Goal: Task Accomplishment & Management: Manage account settings

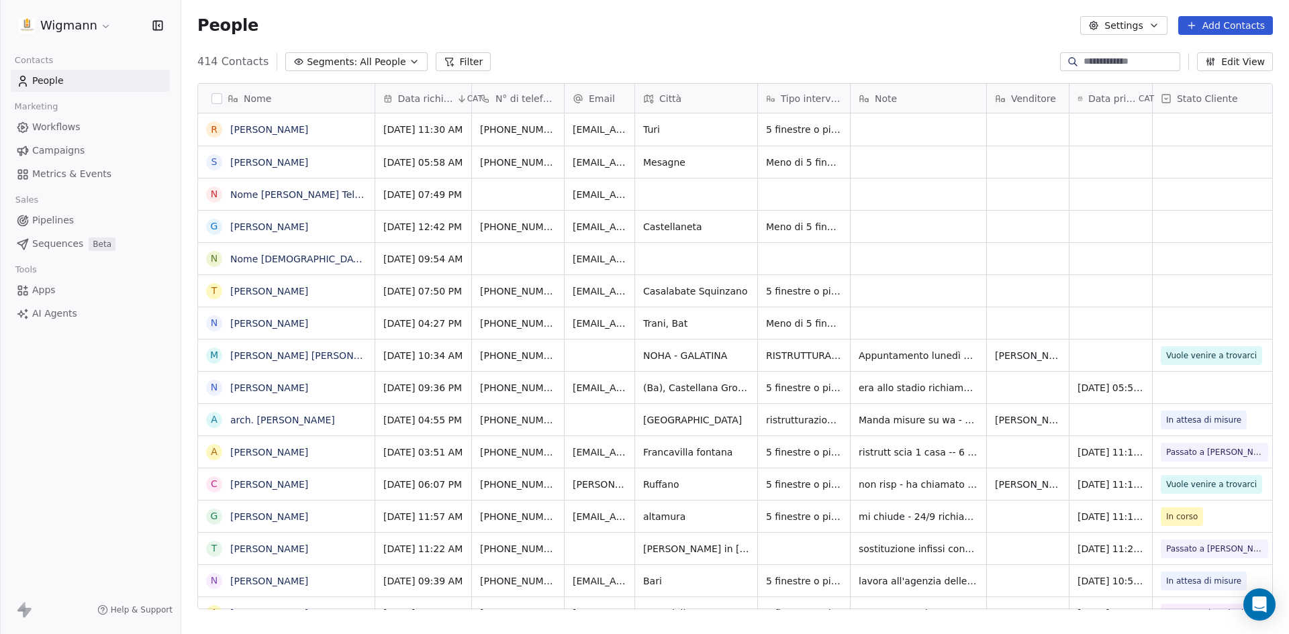
scroll to position [548, 1098]
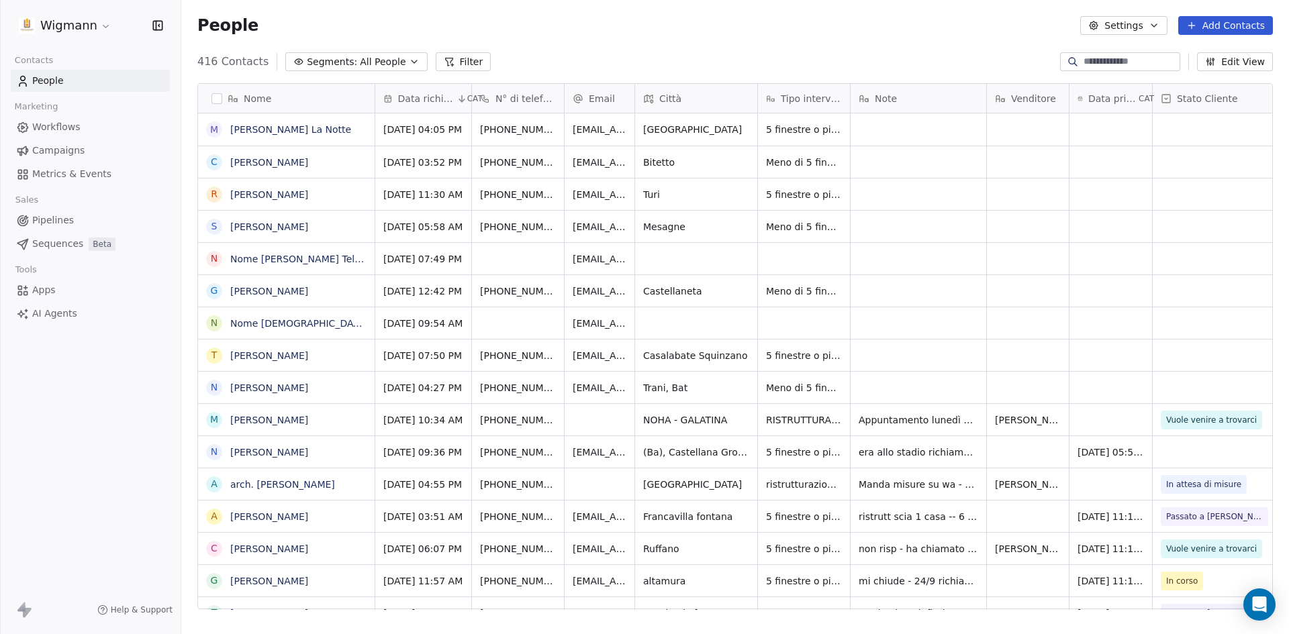
scroll to position [548, 1098]
click at [1089, 452] on span "[DATE] 05:52 PM" at bounding box center [1117, 452] width 79 height 13
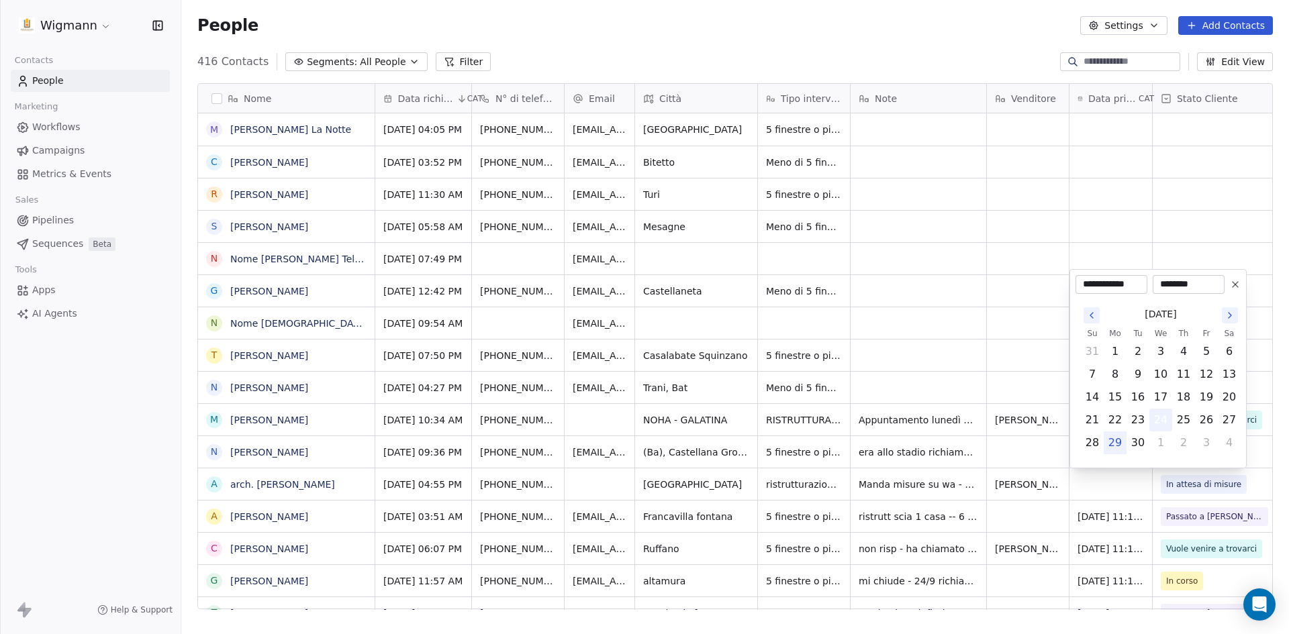
click at [1156, 418] on button "24" at bounding box center [1160, 420] width 21 height 21
click at [998, 197] on html "Wigmann Contacts People Marketing Workflows Campaigns Metrics & Events Sales Pi…" at bounding box center [644, 317] width 1289 height 634
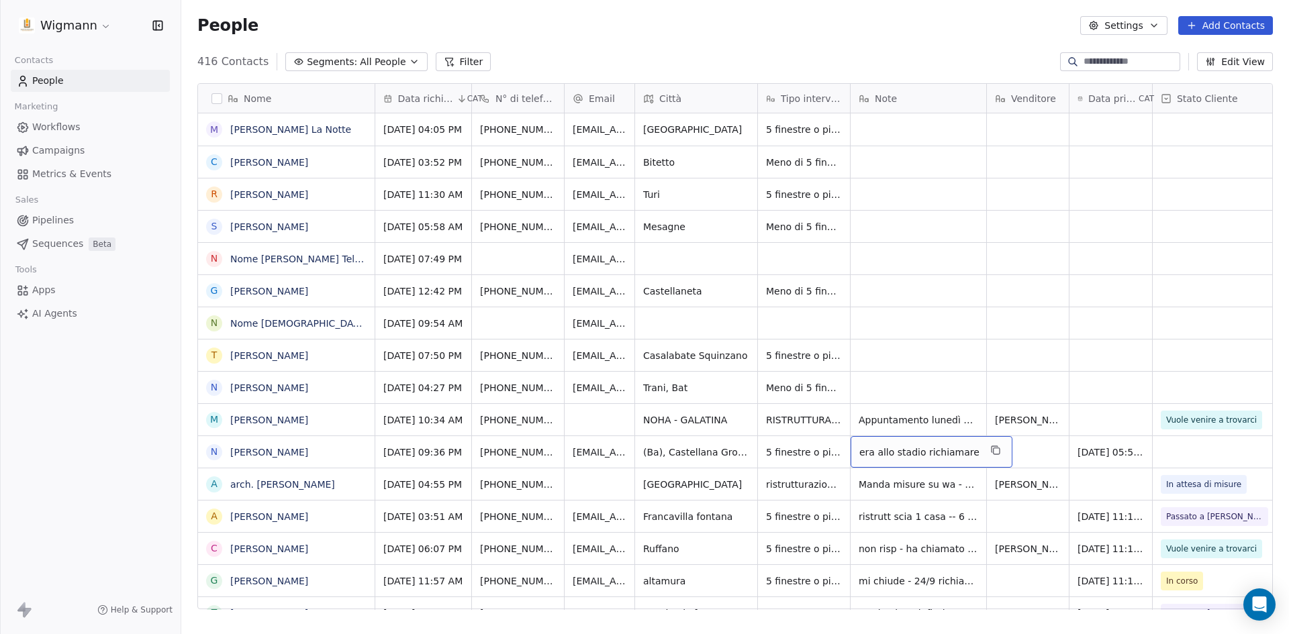
click at [912, 452] on span "era allo stadio richiamare" at bounding box center [919, 452] width 120 height 13
type textarea "**********"
click at [1073, 365] on html "Wigmann Contacts People Marketing Workflows Campaigns Metrics & Events Sales Pi…" at bounding box center [644, 317] width 1289 height 634
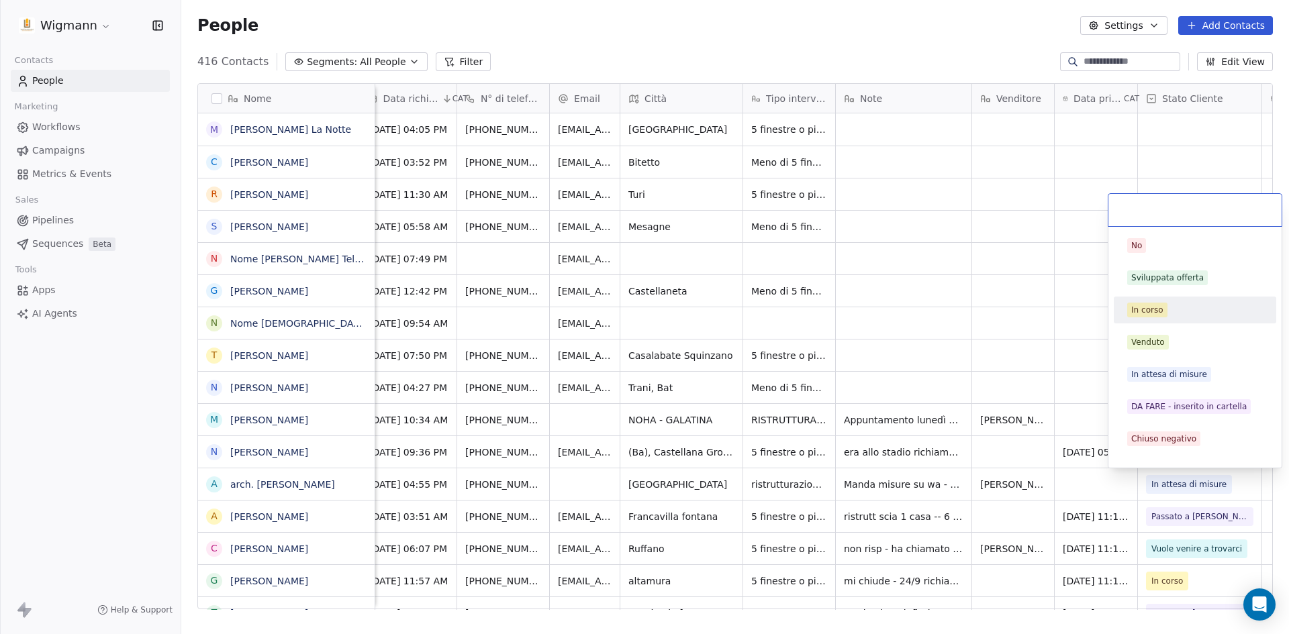
click at [1159, 303] on span "In corso" at bounding box center [1147, 310] width 40 height 15
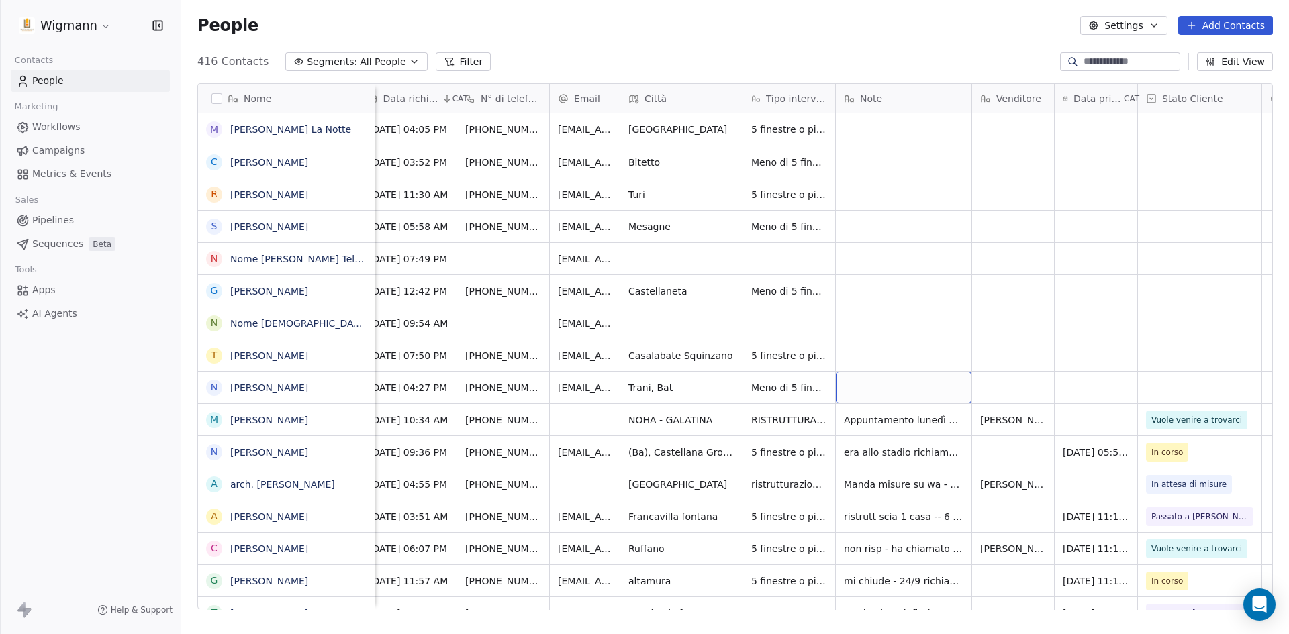
scroll to position [0, 0]
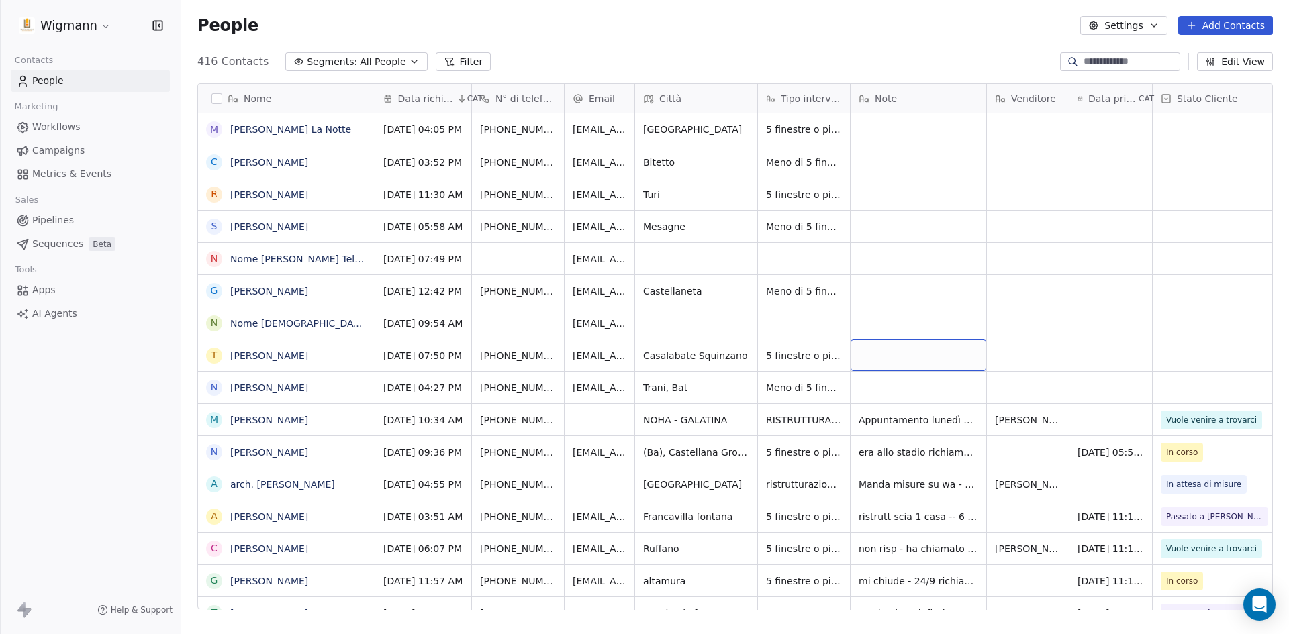
click at [894, 354] on div "grid" at bounding box center [919, 356] width 136 height 32
type textarea "**********"
click at [1121, 355] on html "Wigmann Contacts People Marketing Workflows Campaigns Metrics & Events Sales Pi…" at bounding box center [644, 317] width 1289 height 634
click at [1094, 352] on div "grid" at bounding box center [1110, 356] width 83 height 32
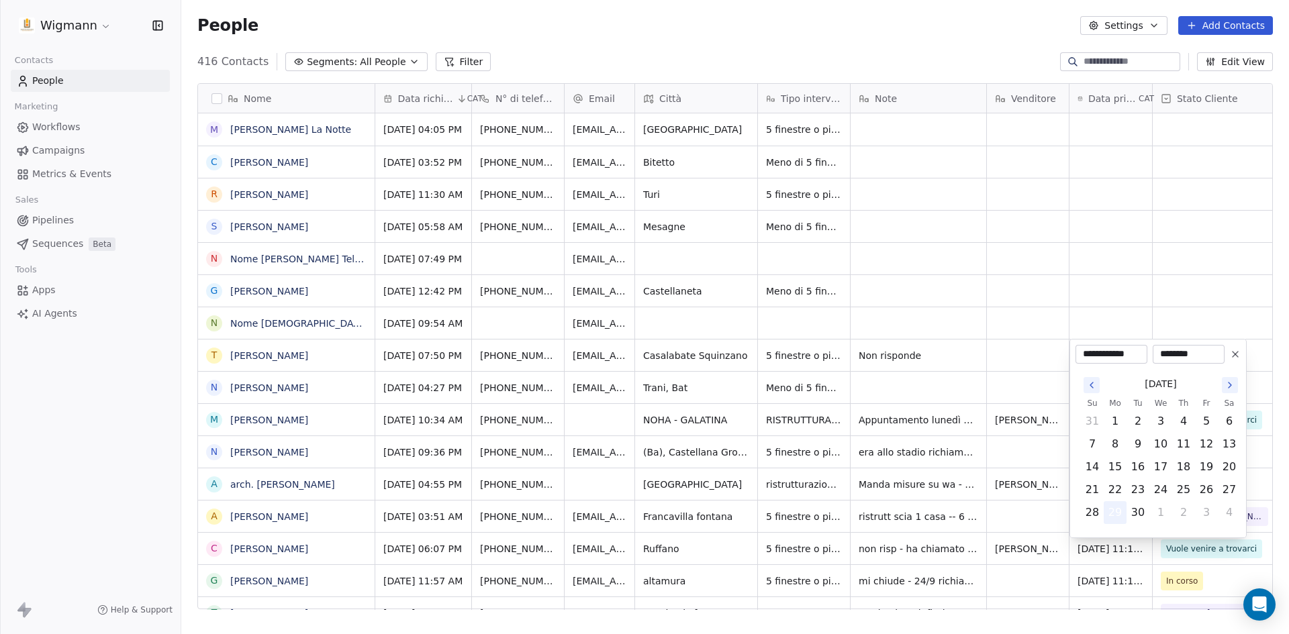
click at [1114, 513] on button "29" at bounding box center [1114, 512] width 21 height 21
click at [1236, 353] on icon at bounding box center [1235, 354] width 11 height 11
type input "**********"
type input "********"
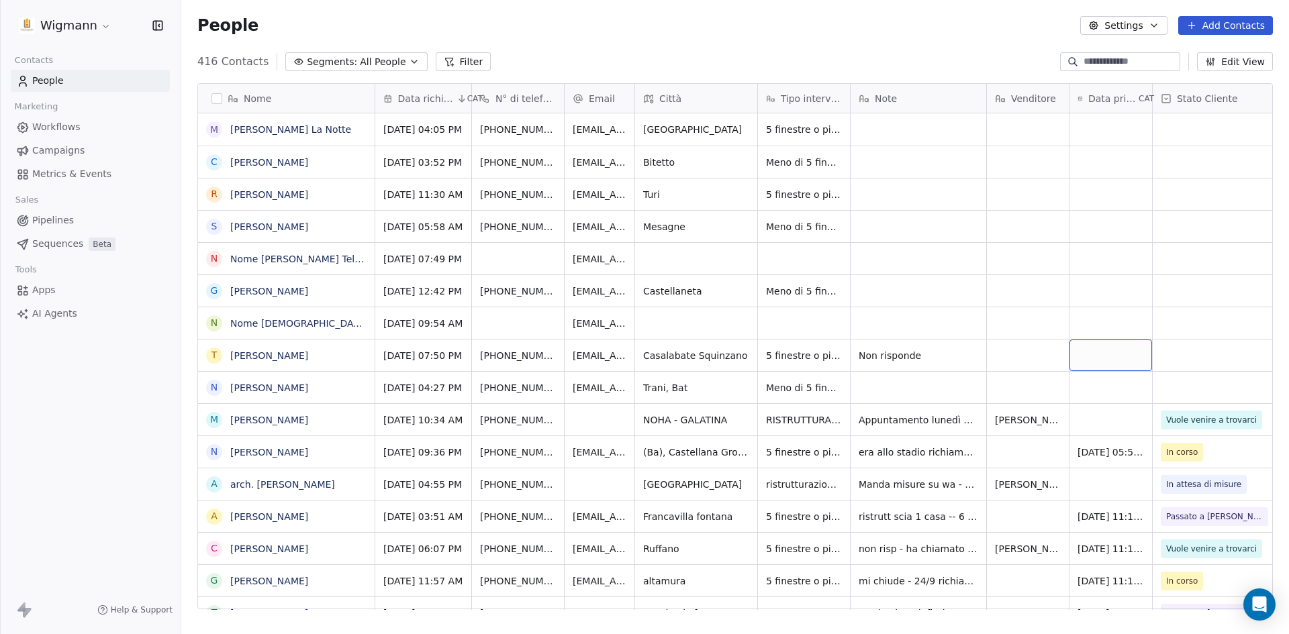
click at [1110, 353] on div "grid" at bounding box center [1110, 356] width 83 height 32
click at [1111, 353] on div "grid" at bounding box center [1110, 356] width 83 height 32
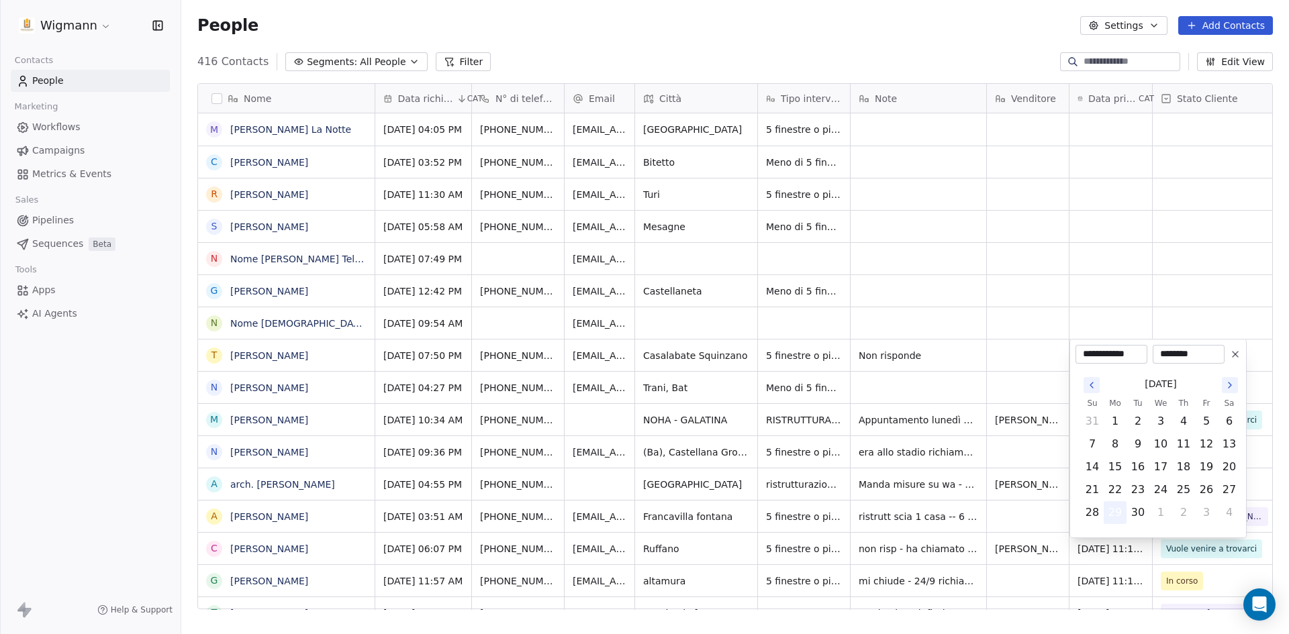
click at [1114, 512] on button "29" at bounding box center [1114, 512] width 21 height 21
click at [1104, 502] on button "29" at bounding box center [1114, 512] width 21 height 21
click at [1108, 354] on input "**********" at bounding box center [1111, 354] width 66 height 13
click at [1011, 382] on html "Wigmann Contacts People Marketing Workflows Campaigns Metrics & Events Sales Pi…" at bounding box center [644, 317] width 1289 height 634
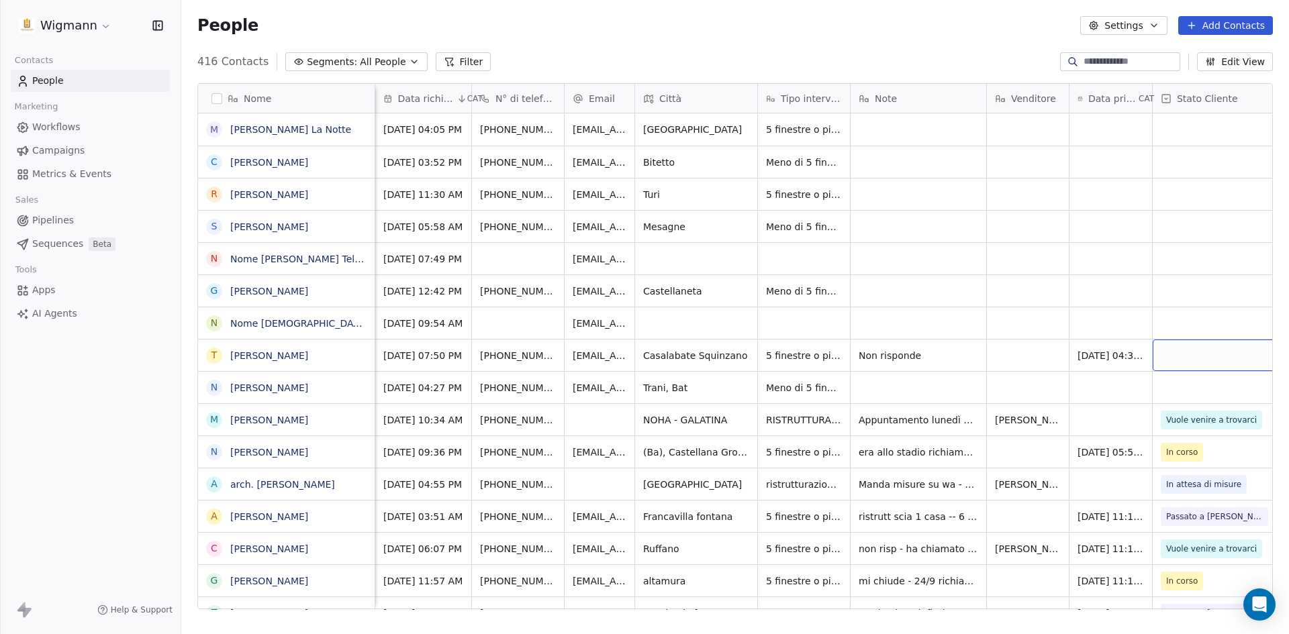
scroll to position [0, 15]
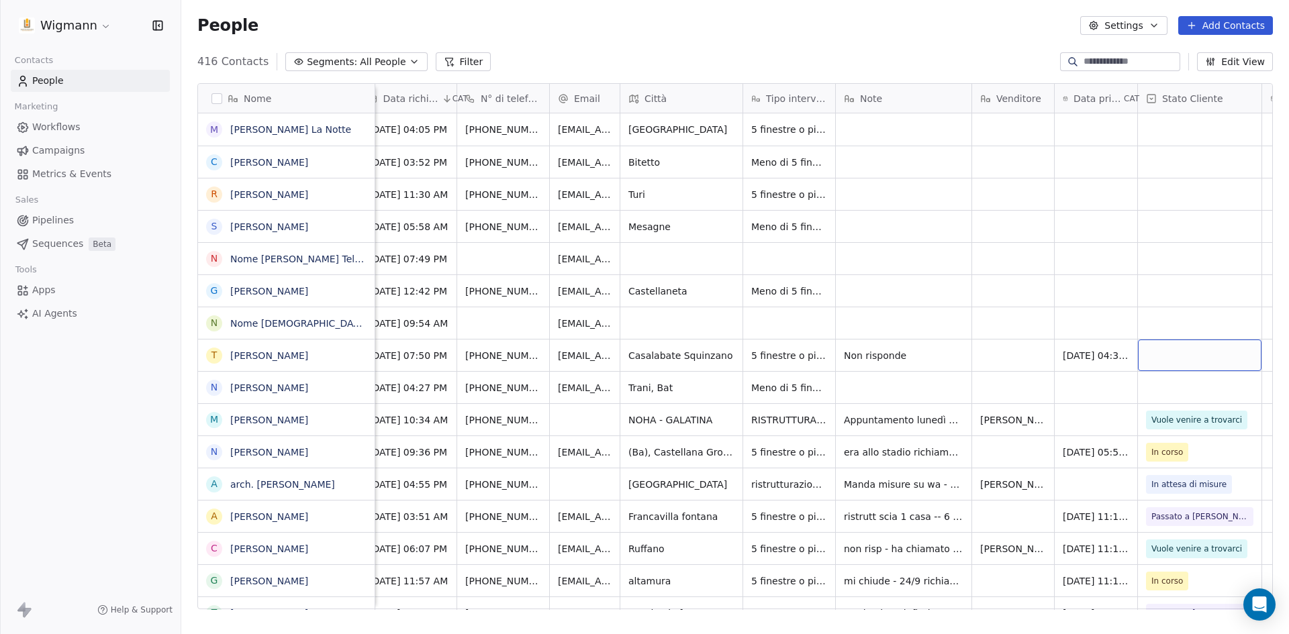
click at [1196, 350] on div "grid" at bounding box center [1200, 356] width 124 height 32
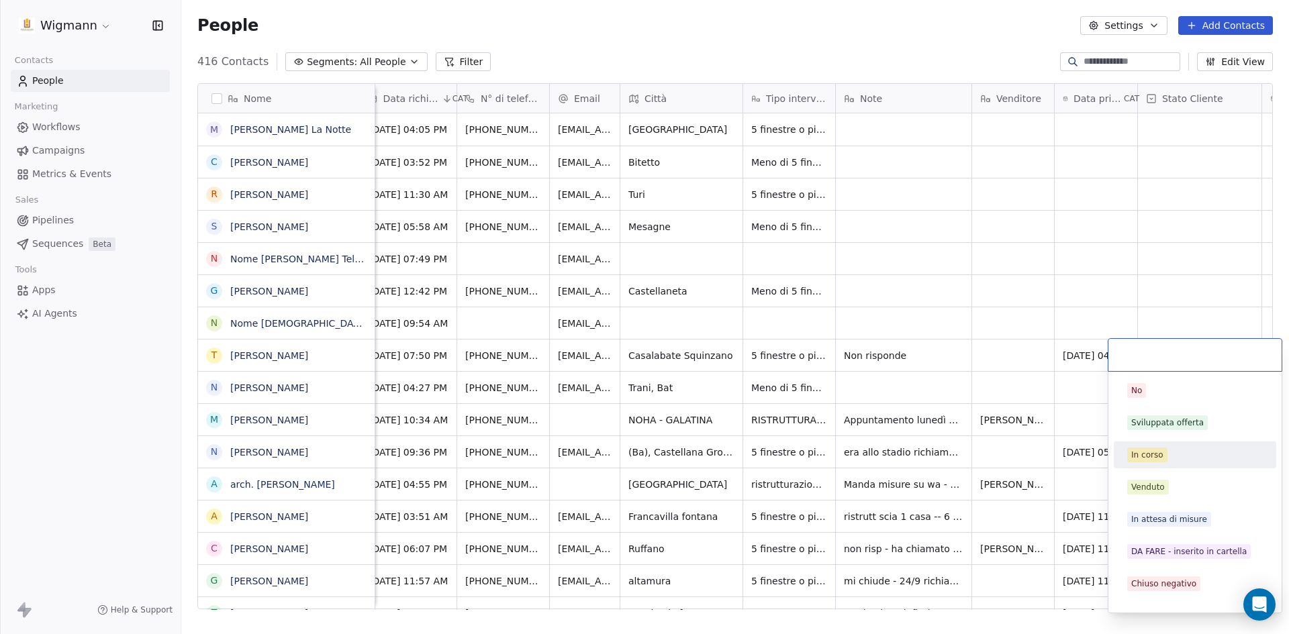
click at [1153, 456] on div "In corso" at bounding box center [1147, 455] width 32 height 12
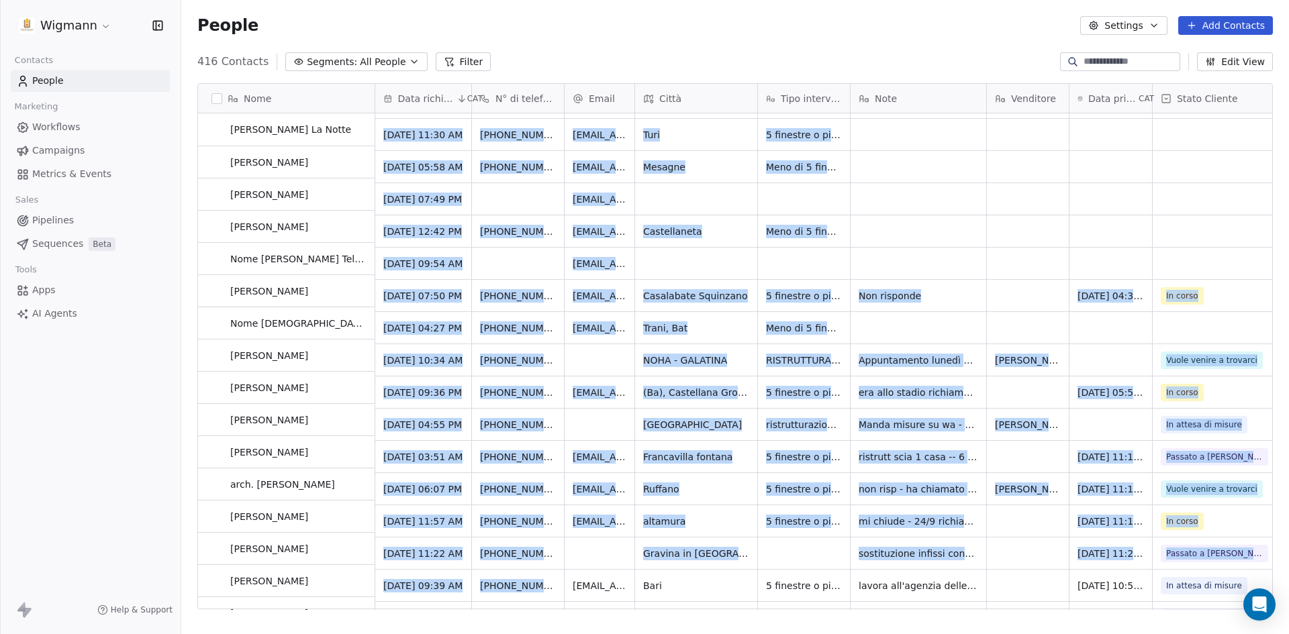
scroll to position [10, 0]
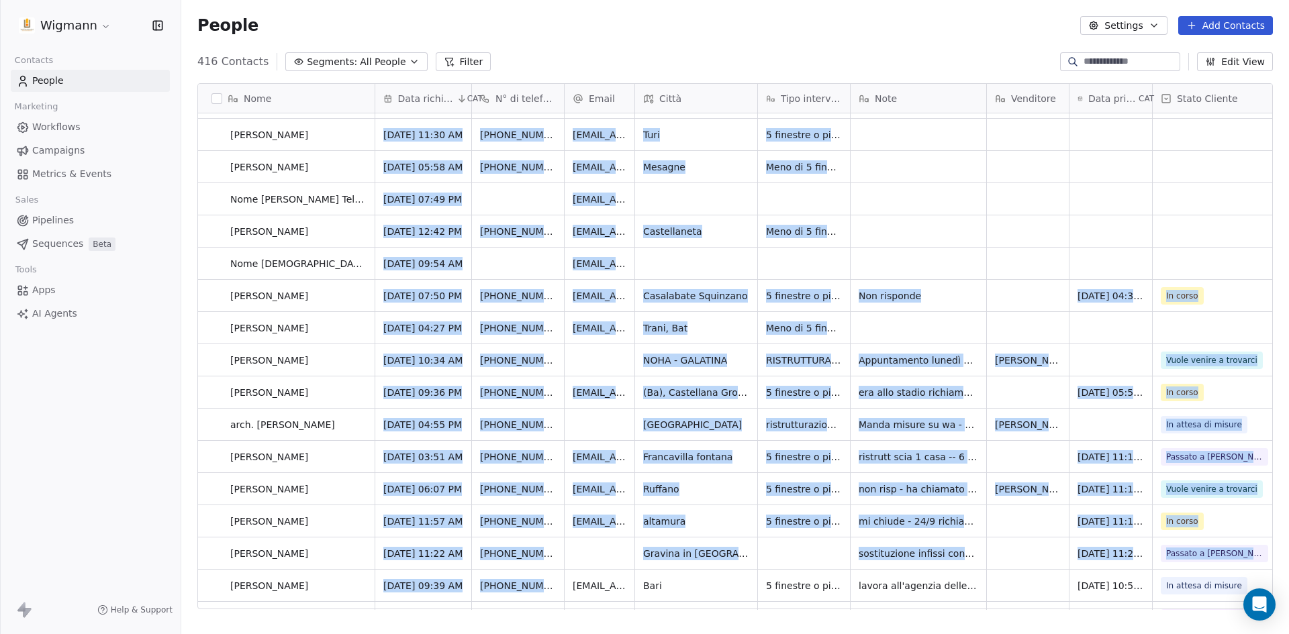
drag, startPoint x: 698, startPoint y: 606, endPoint x: 573, endPoint y: 595, distance: 125.9
click at [573, 595] on html "Wigmann Contacts People Marketing Workflows Campaigns Metrics & Events Sales Pi…" at bounding box center [644, 317] width 1289 height 634
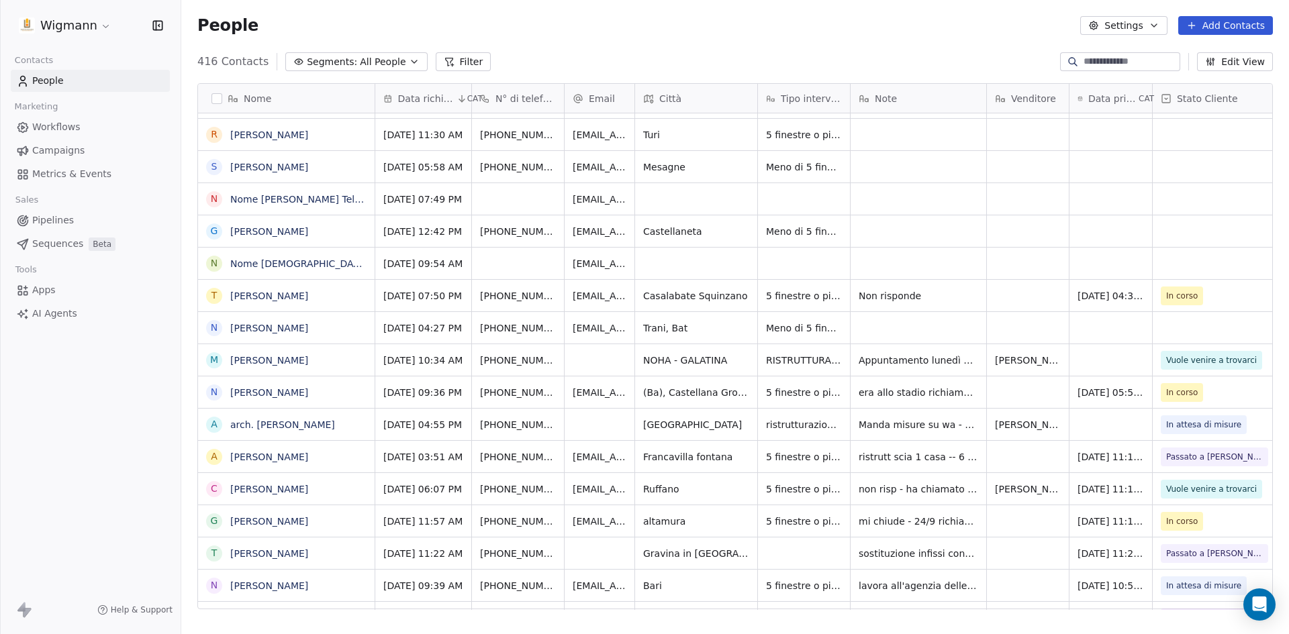
click at [767, 25] on div "People Settings Add Contacts" at bounding box center [734, 25] width 1075 height 19
click at [923, 251] on div "grid" at bounding box center [919, 264] width 136 height 32
click at [799, 54] on html "Wigmann Contacts People Marketing Workflows Campaigns Metrics & Events Sales Pi…" at bounding box center [644, 317] width 1289 height 634
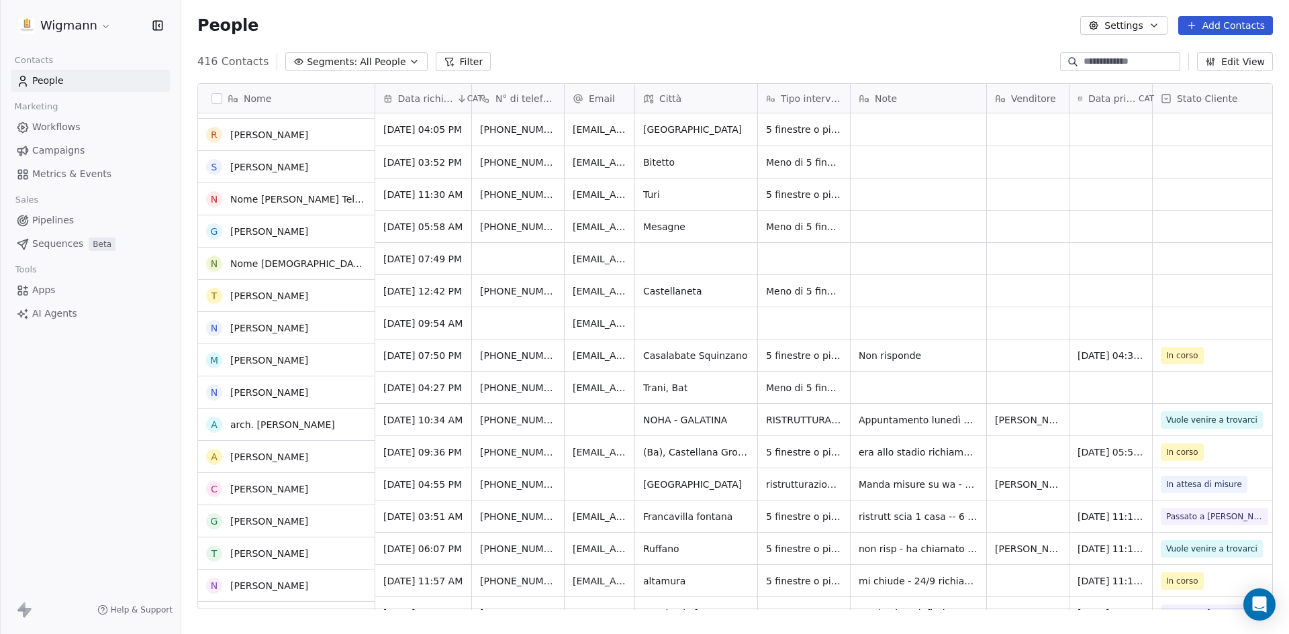
scroll to position [0, 0]
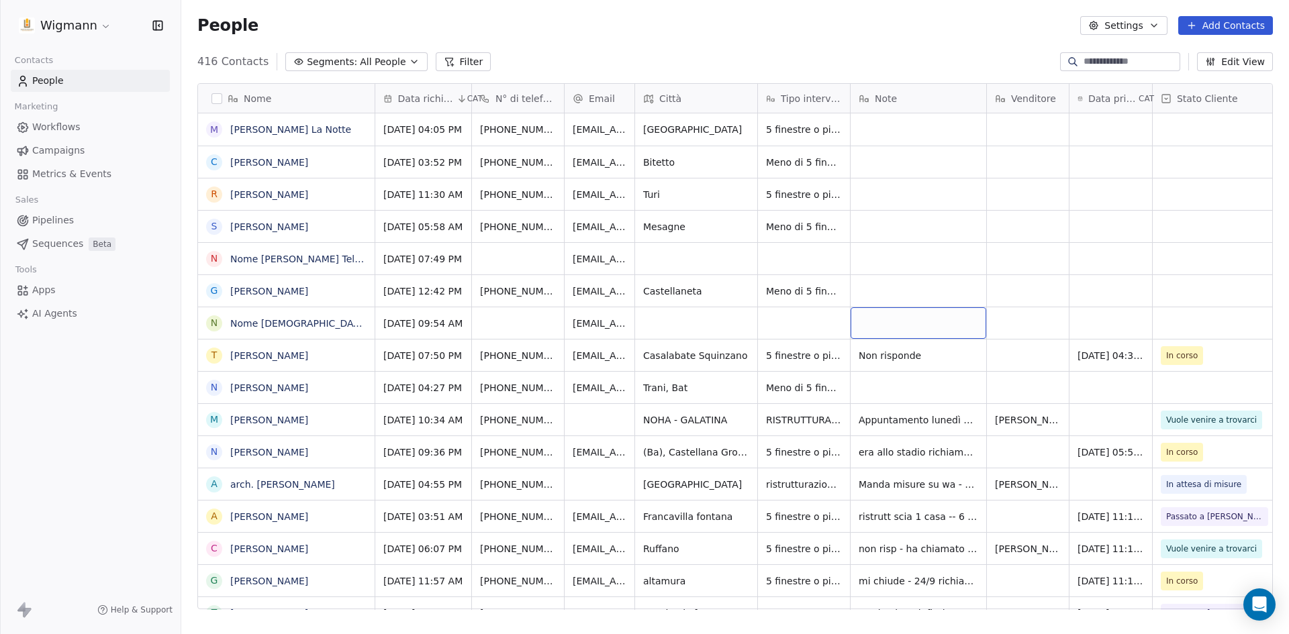
click at [913, 316] on div "grid" at bounding box center [919, 323] width 136 height 32
type textarea "*"
type textarea "**********"
click at [1123, 312] on html "Wigmann Contacts People Marketing Workflows Campaigns Metrics & Events Sales Pi…" at bounding box center [644, 317] width 1289 height 634
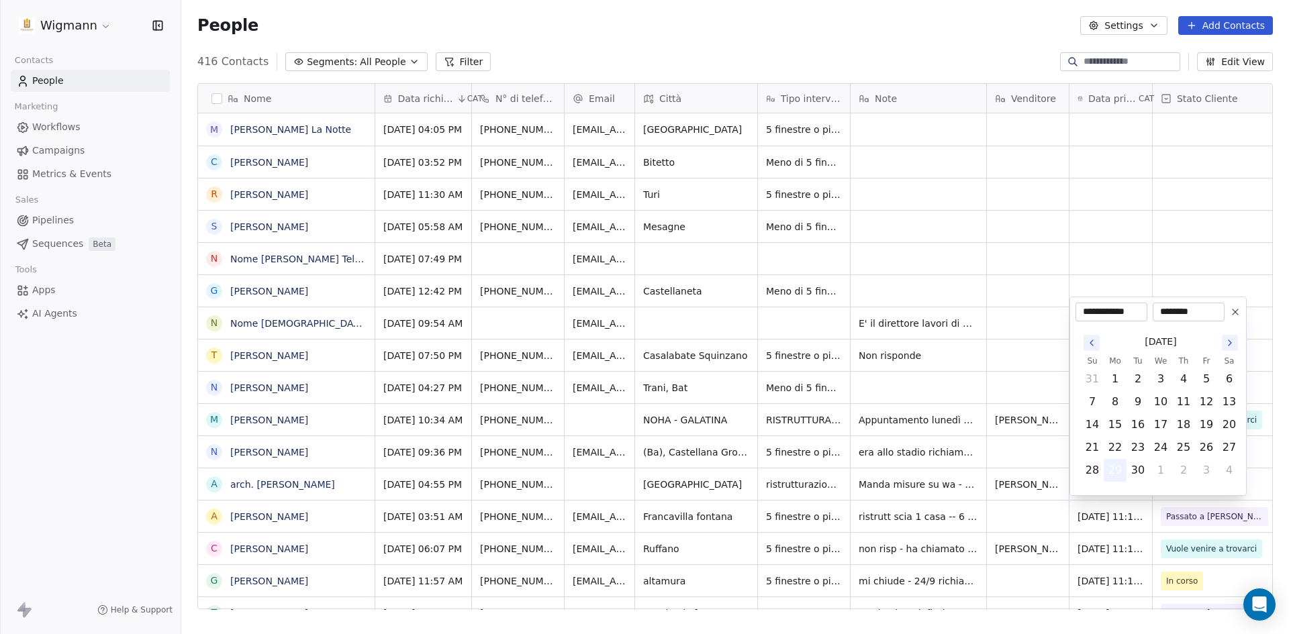
click at [1115, 469] on button "29" at bounding box center [1114, 470] width 21 height 21
click at [1030, 262] on html "Wigmann Contacts People Marketing Workflows Campaigns Metrics & Events Sales Pi…" at bounding box center [644, 317] width 1289 height 634
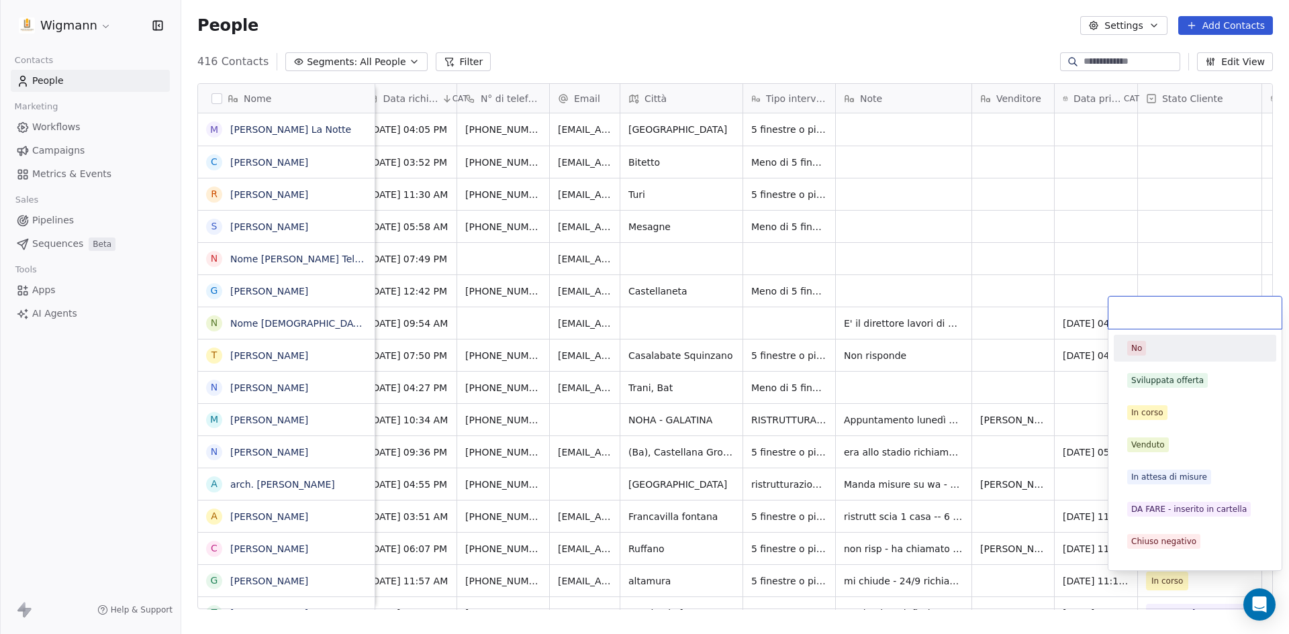
click at [1143, 349] on span "No" at bounding box center [1136, 348] width 19 height 15
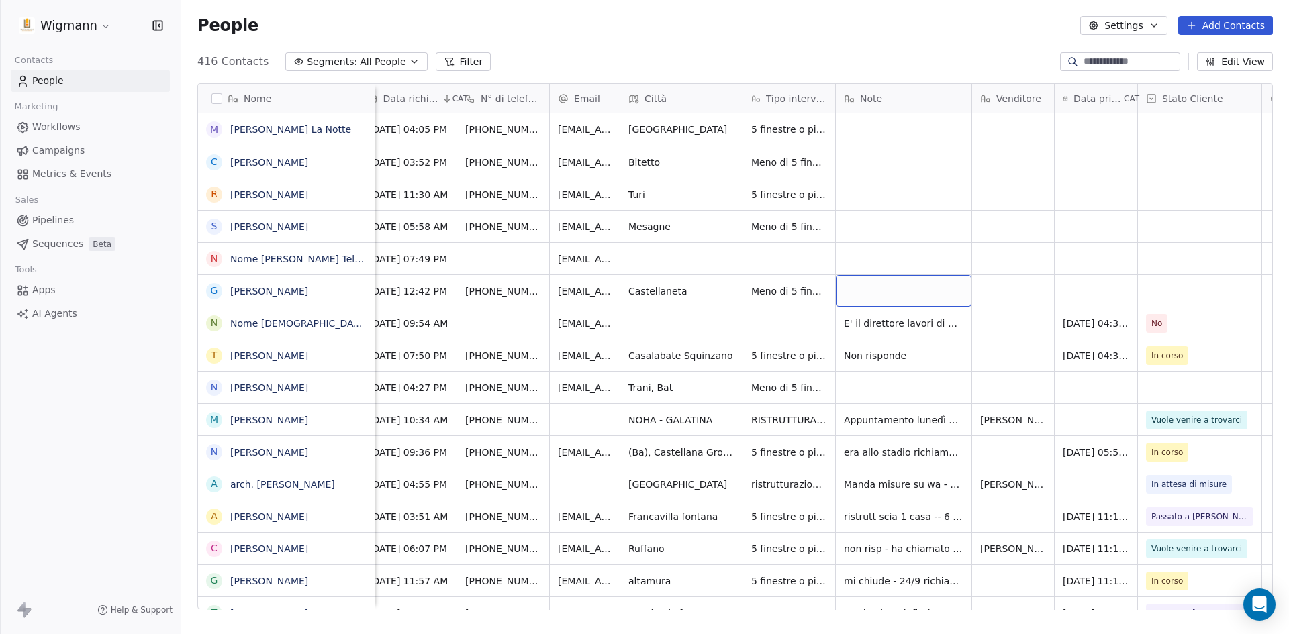
scroll to position [10, 0]
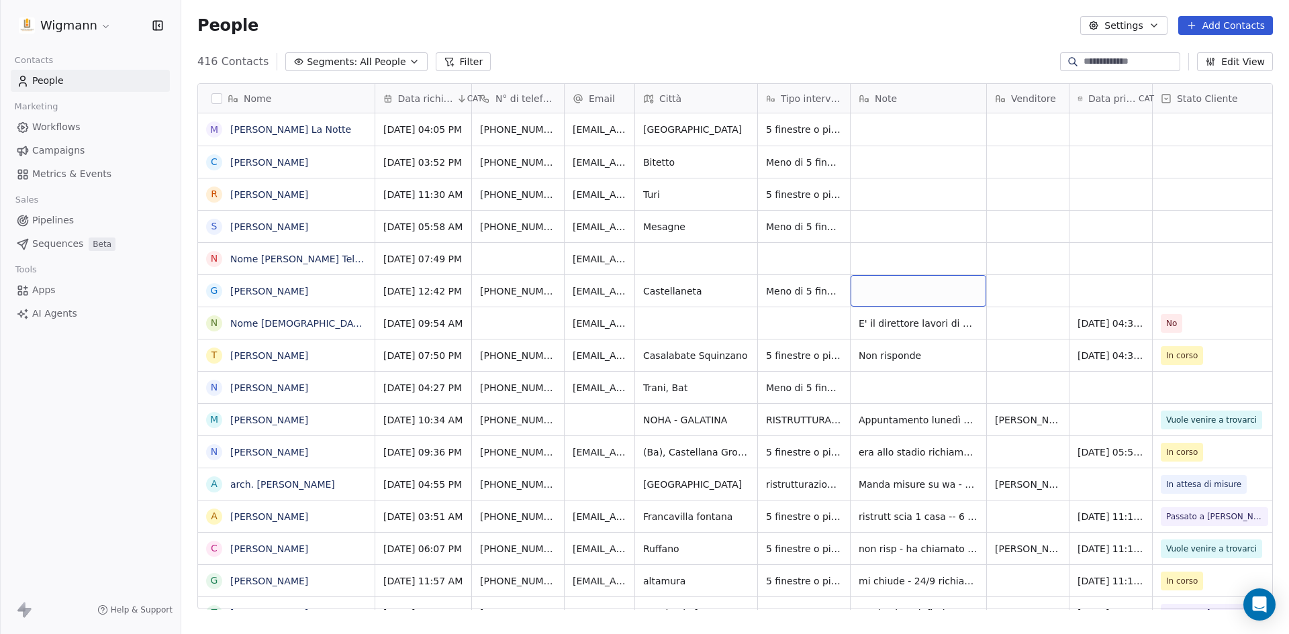
click at [910, 282] on div "grid" at bounding box center [919, 291] width 136 height 32
type textarea "**********"
click at [1079, 276] on html "Wigmann Contacts People Marketing Workflows Campaigns Metrics & Events Sales Pi…" at bounding box center [644, 317] width 1289 height 634
click at [1095, 287] on div "grid" at bounding box center [1110, 291] width 83 height 32
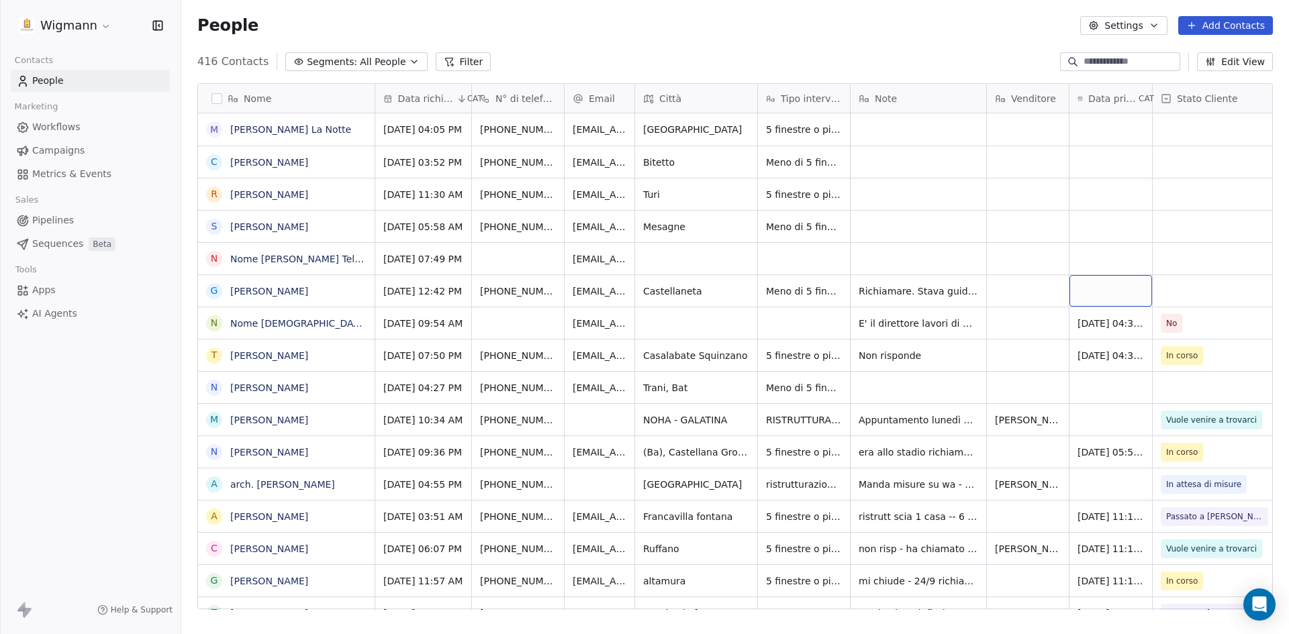
click at [1095, 287] on div "grid" at bounding box center [1110, 291] width 83 height 32
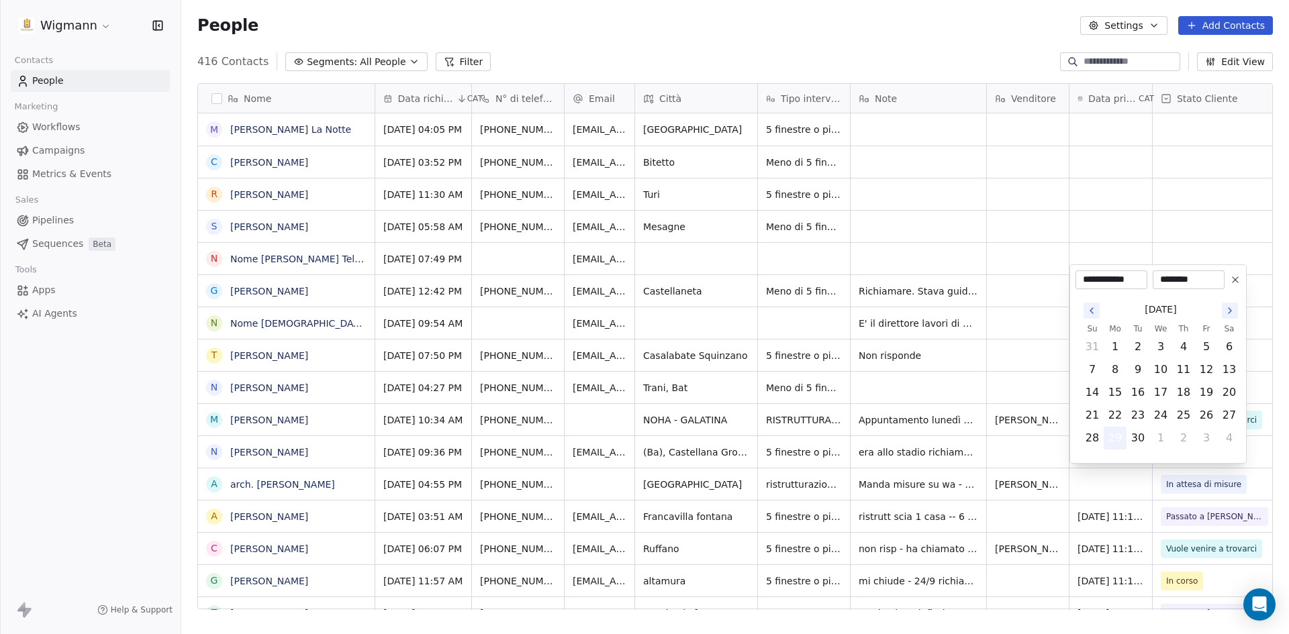
click at [1116, 434] on button "29" at bounding box center [1114, 438] width 21 height 21
click at [1020, 340] on html "Wigmann Contacts People Marketing Workflows Campaigns Metrics & Events Sales Pi…" at bounding box center [644, 317] width 1289 height 634
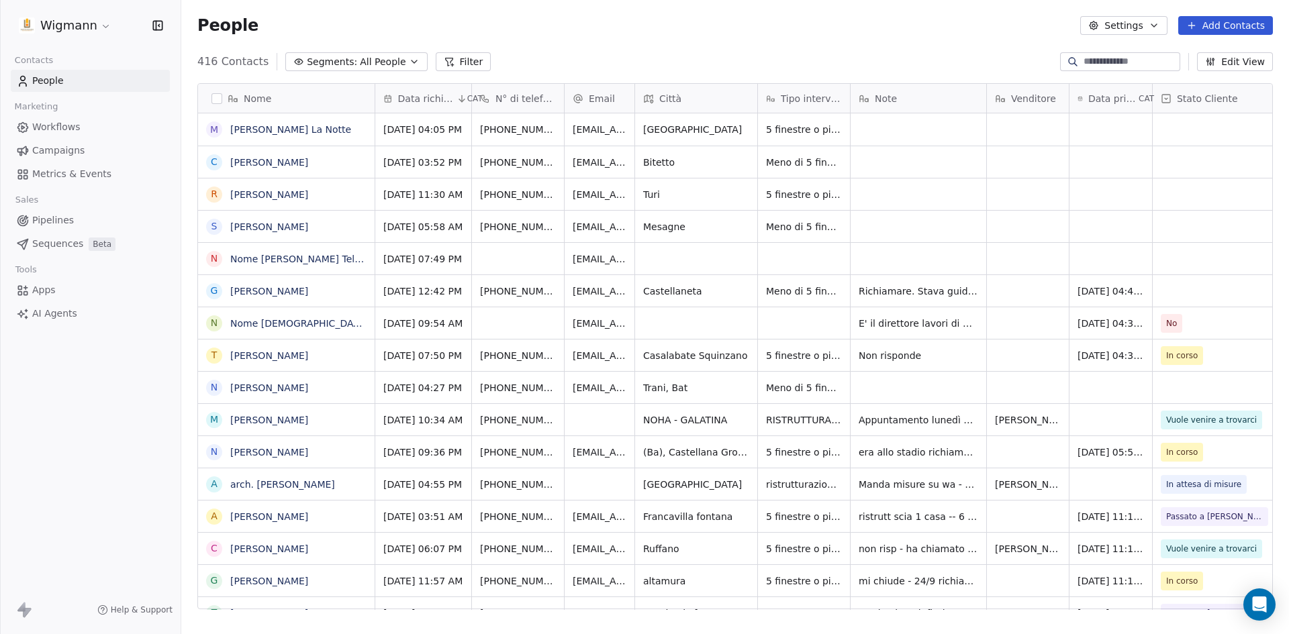
scroll to position [10, 15]
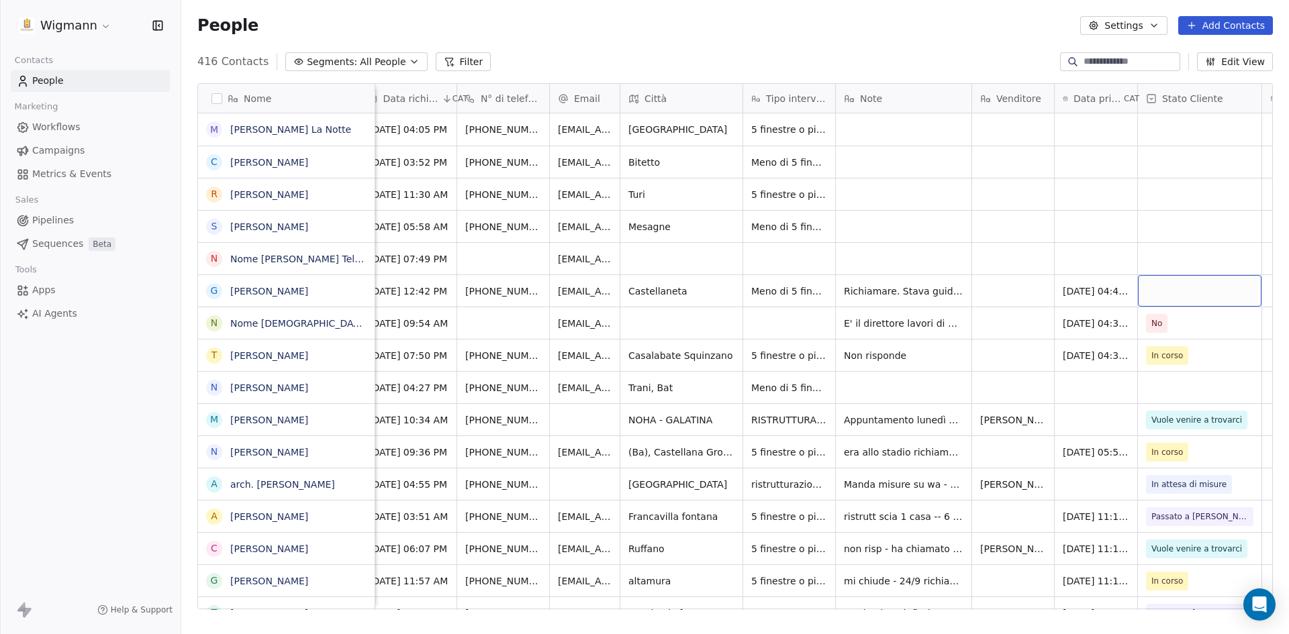
click at [1207, 279] on div "grid" at bounding box center [1200, 291] width 124 height 32
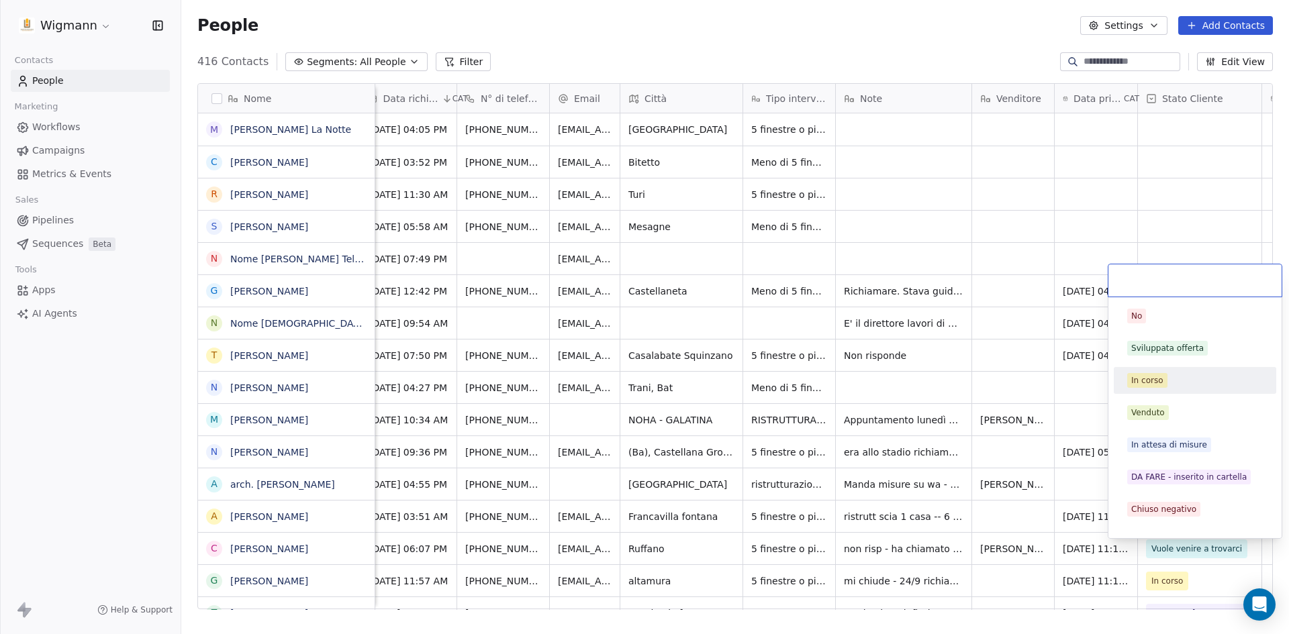
click at [1149, 379] on div "In corso" at bounding box center [1147, 381] width 32 height 12
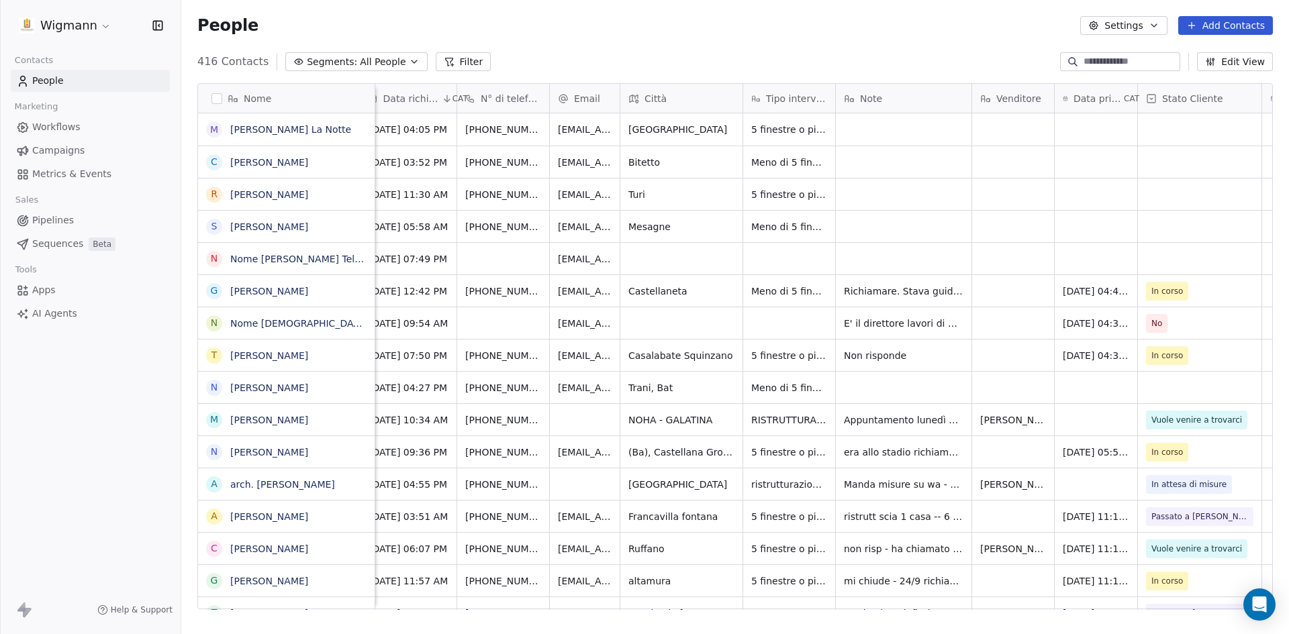
scroll to position [0, 0]
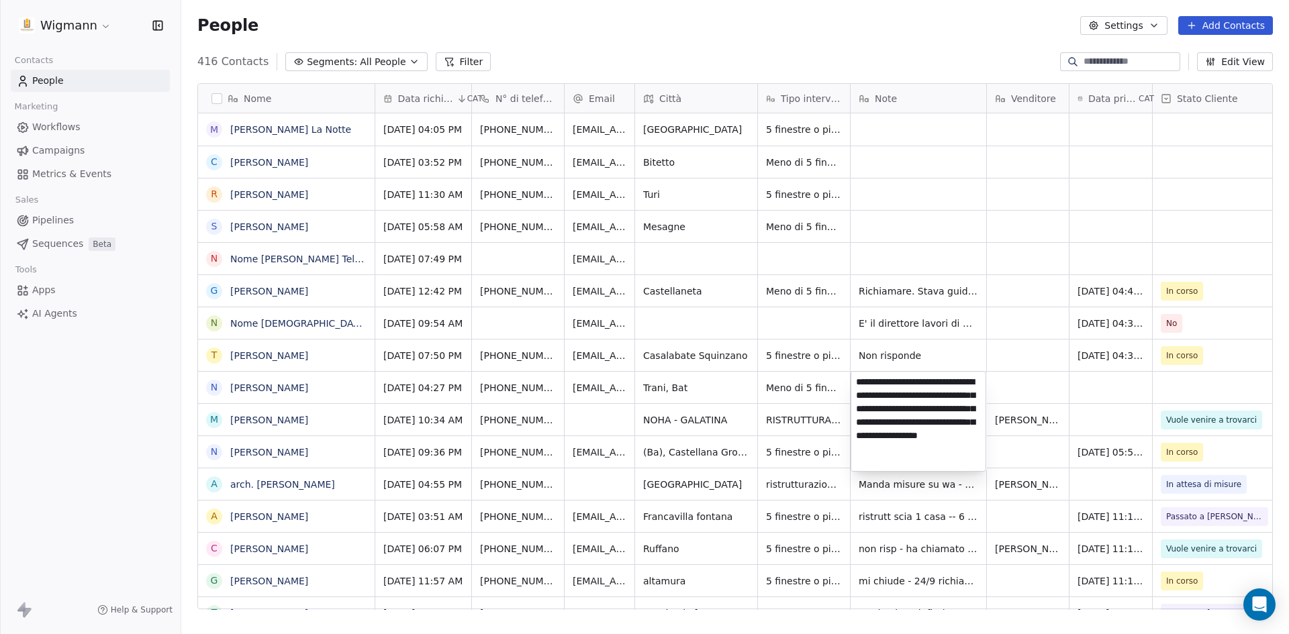
type textarea "**********"
click at [1013, 385] on html "Wigmann Contacts People Marketing Workflows Campaigns Metrics & Events Sales Pi…" at bounding box center [644, 317] width 1289 height 634
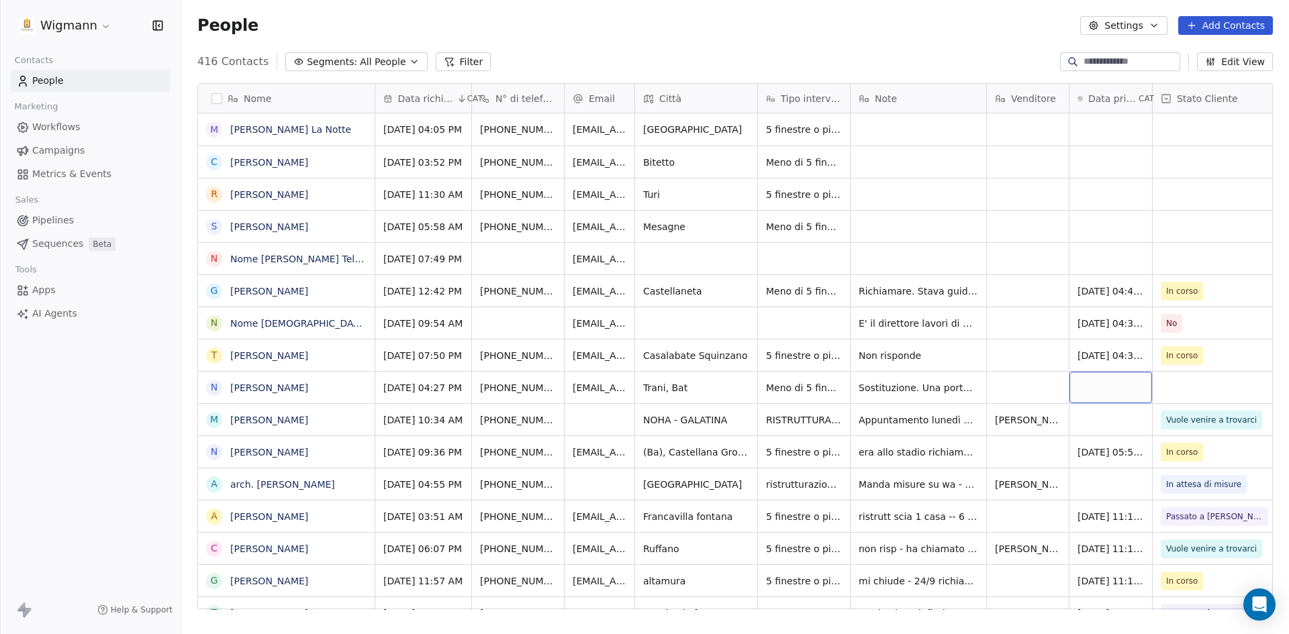
click at [1093, 387] on div "grid" at bounding box center [1110, 388] width 83 height 32
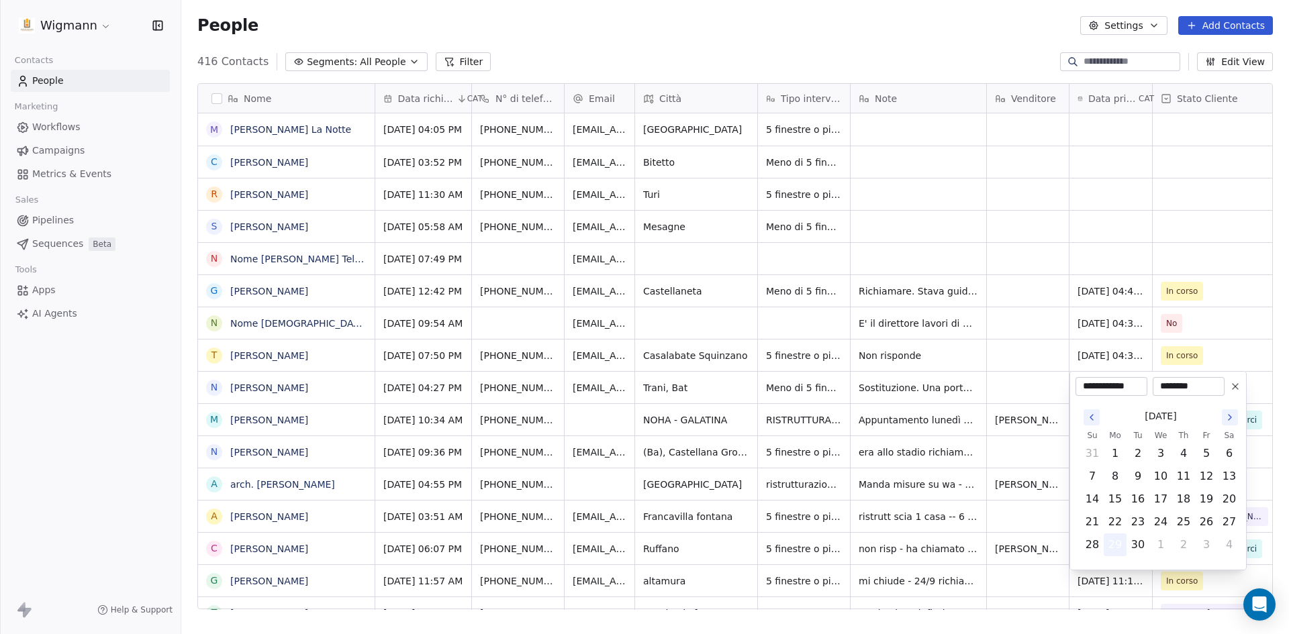
click at [1113, 542] on button "29" at bounding box center [1114, 544] width 21 height 21
click at [1019, 387] on html "Wigmann Contacts People Marketing Workflows Campaigns Metrics & Events Sales Pi…" at bounding box center [644, 317] width 1289 height 634
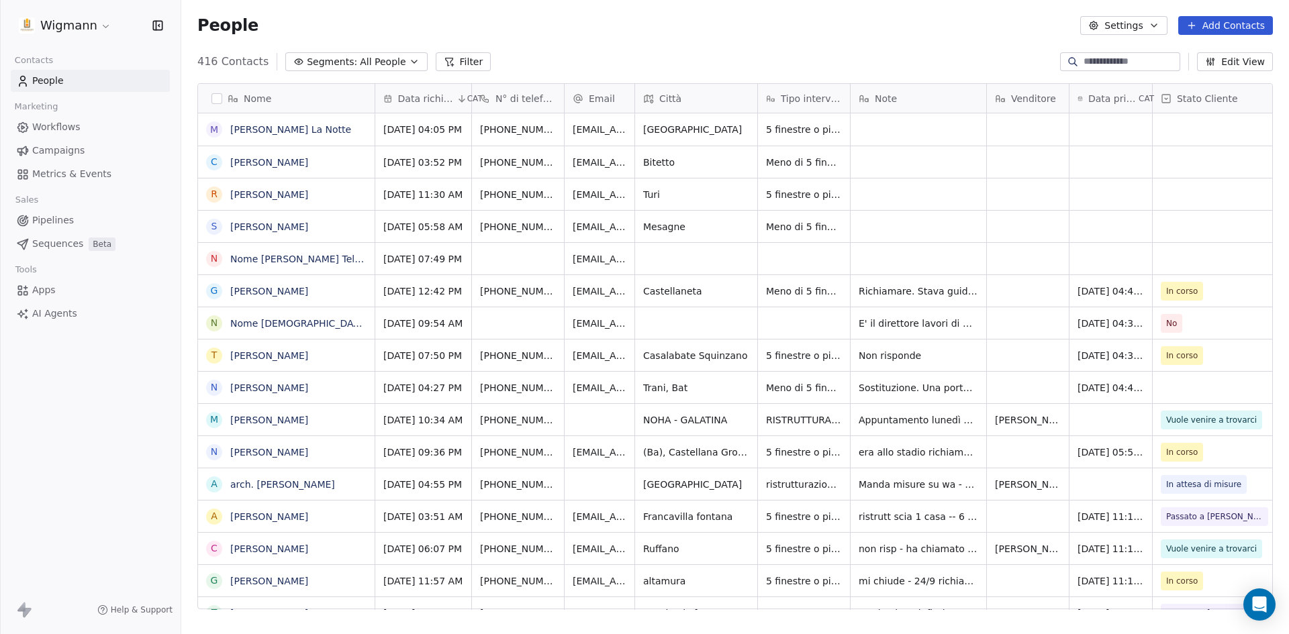
scroll to position [0, 15]
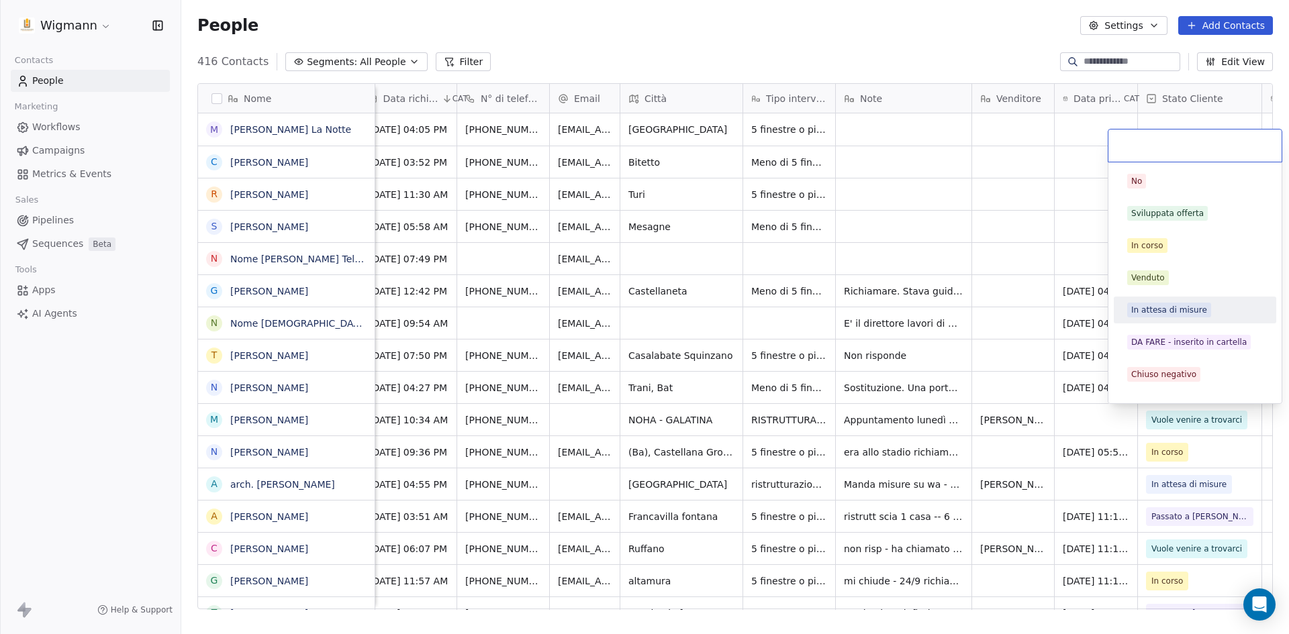
click at [1164, 311] on div "In attesa di misure" at bounding box center [1169, 310] width 76 height 12
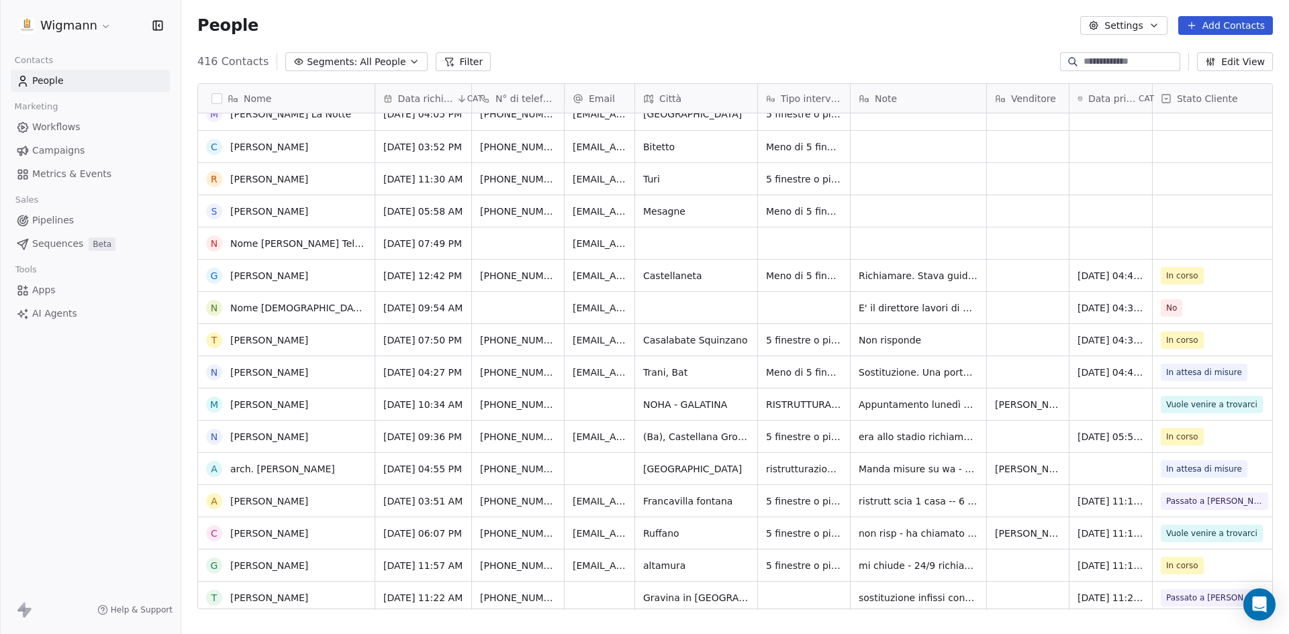
scroll to position [0, 0]
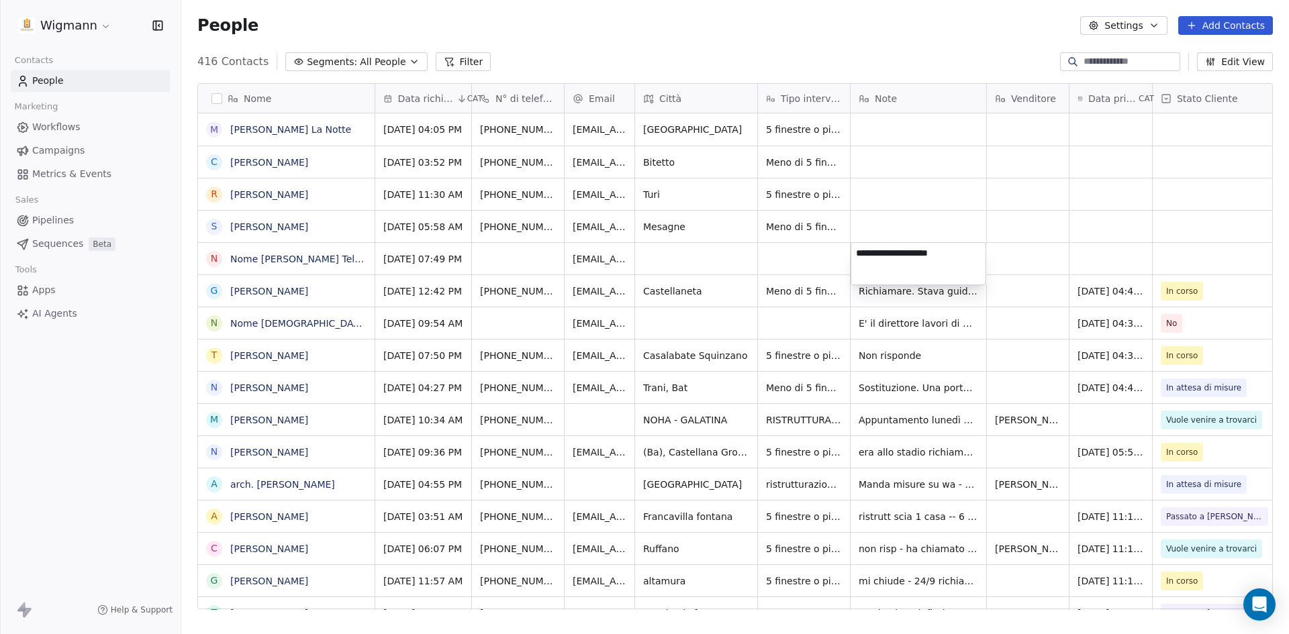
type textarea "**********"
click at [1101, 253] on html "Wigmann Contacts People Marketing Workflows Campaigns Metrics & Events Sales Pi…" at bounding box center [644, 317] width 1289 height 634
click at [1101, 252] on div "grid" at bounding box center [1110, 259] width 83 height 32
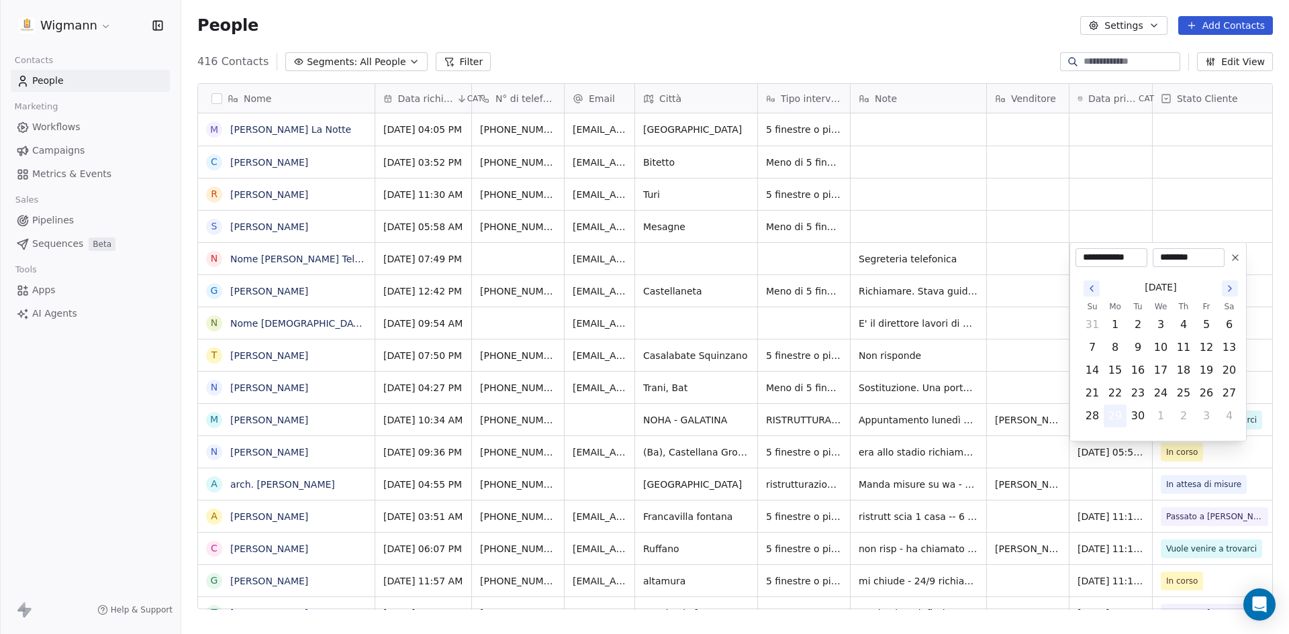
click at [1114, 413] on button "29" at bounding box center [1114, 415] width 21 height 21
click at [1037, 254] on html "Wigmann Contacts People Marketing Workflows Campaigns Metrics & Events Sales Pi…" at bounding box center [644, 317] width 1289 height 634
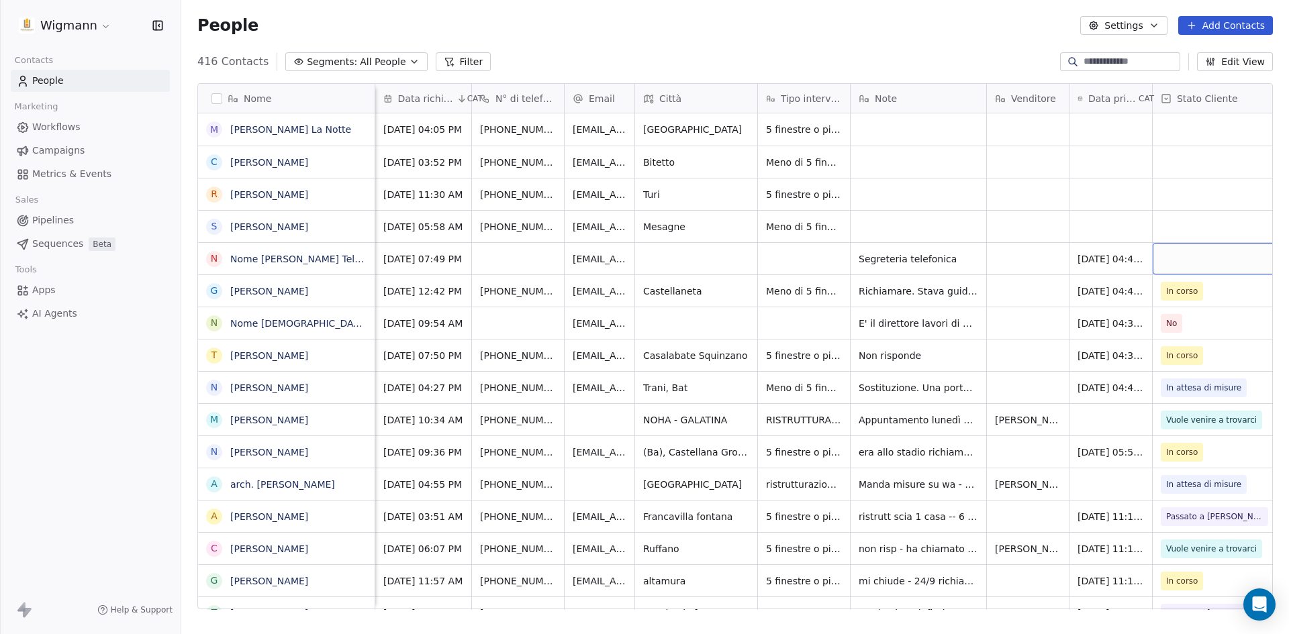
scroll to position [0, 15]
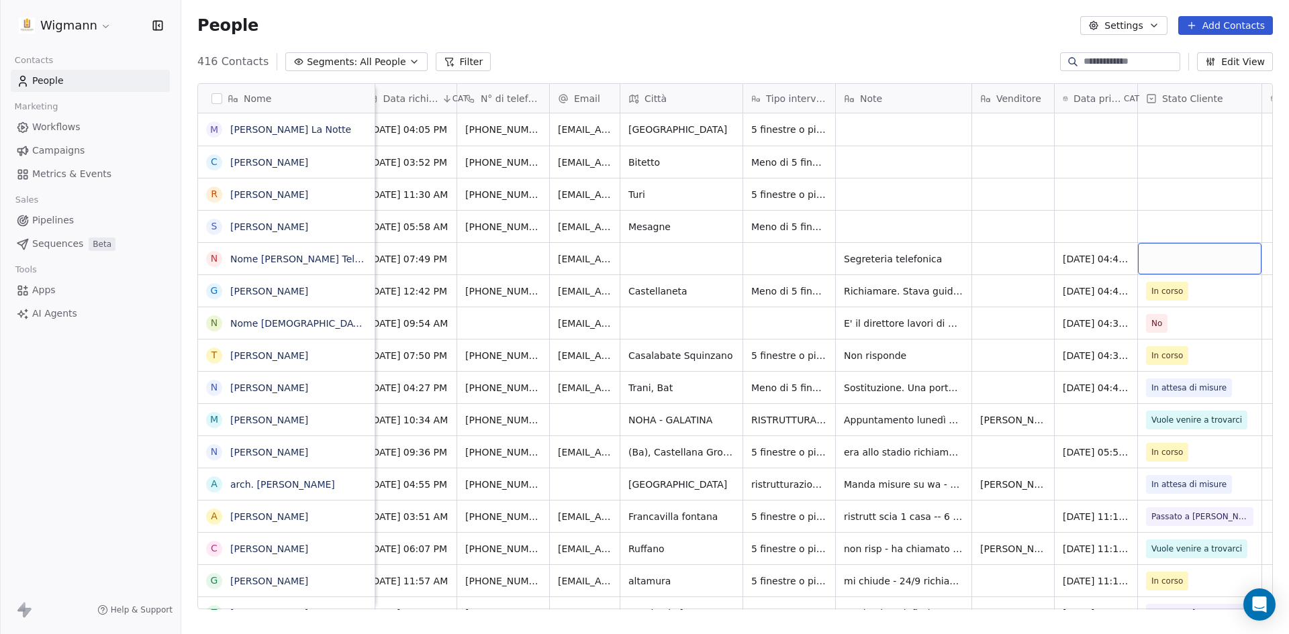
click at [1216, 262] on div "grid" at bounding box center [1200, 259] width 124 height 32
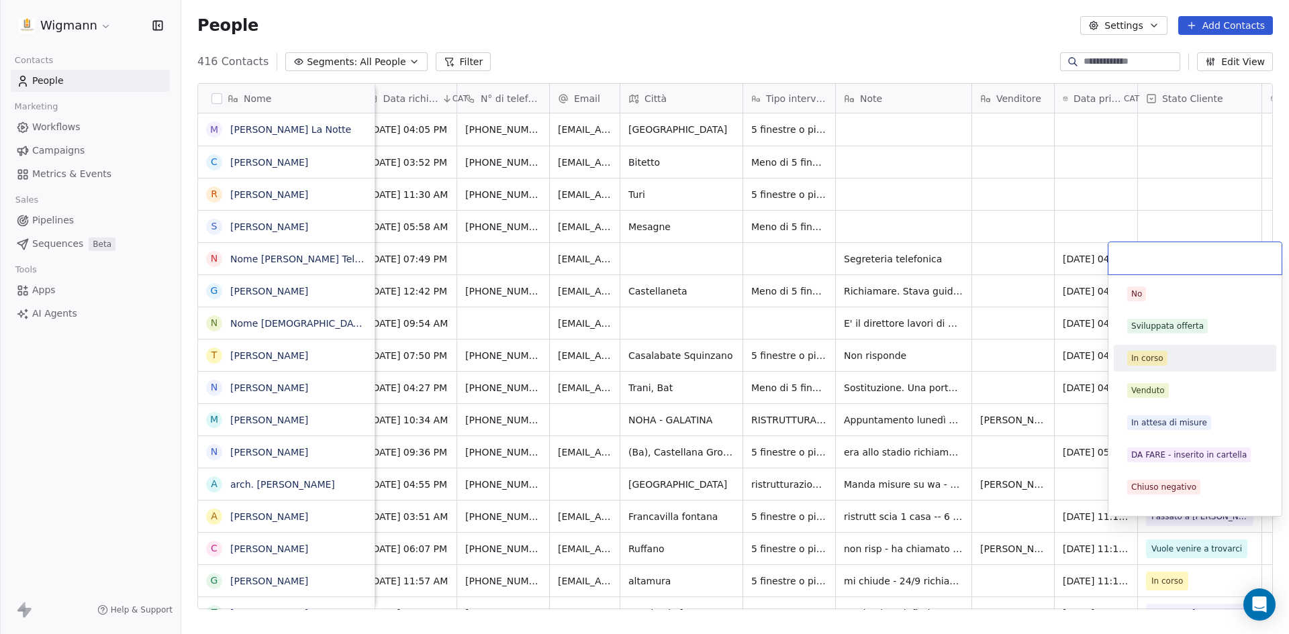
click at [1151, 358] on div "In corso" at bounding box center [1147, 358] width 32 height 12
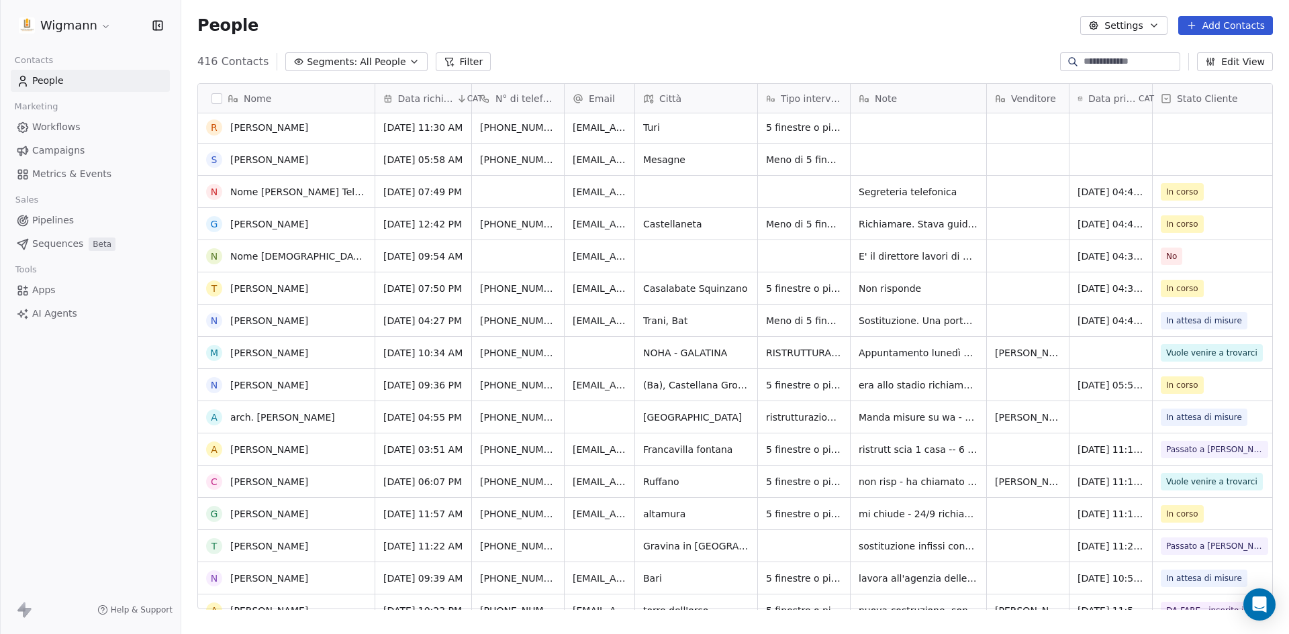
scroll to position [0, 0]
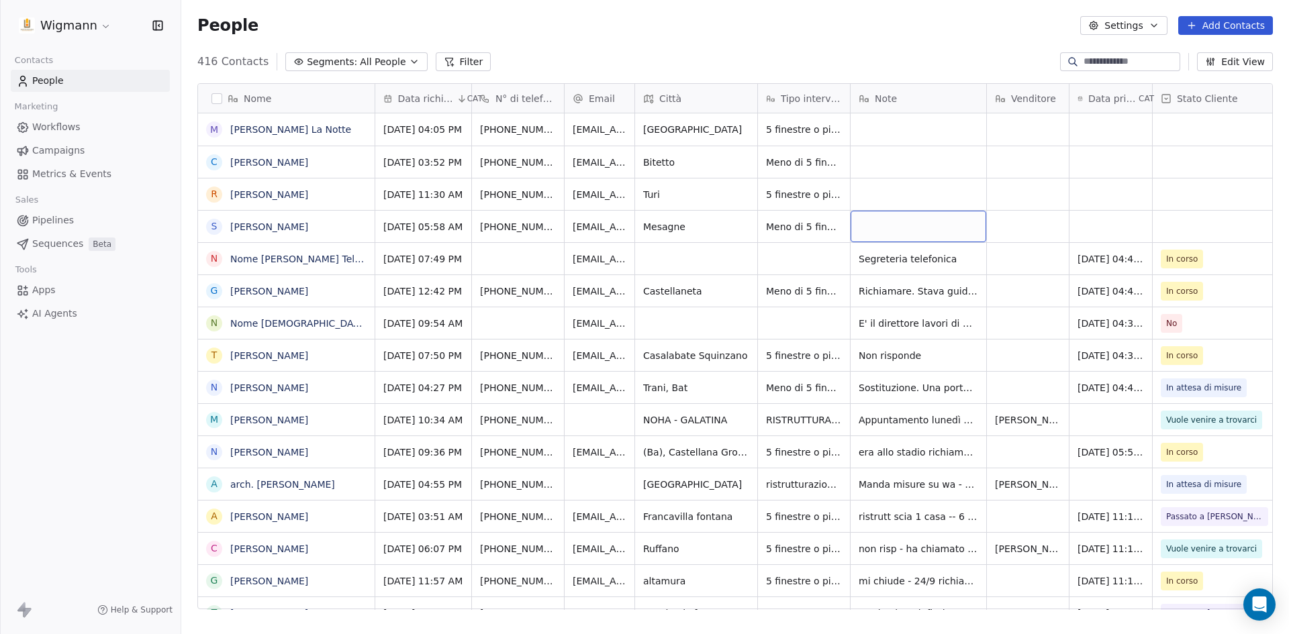
click at [879, 225] on div "grid" at bounding box center [919, 227] width 136 height 32
drag, startPoint x: 859, startPoint y: 260, endPoint x: 937, endPoint y: 260, distance: 77.9
click at [937, 260] on textarea "**********" at bounding box center [918, 253] width 134 height 85
type textarea "**********"
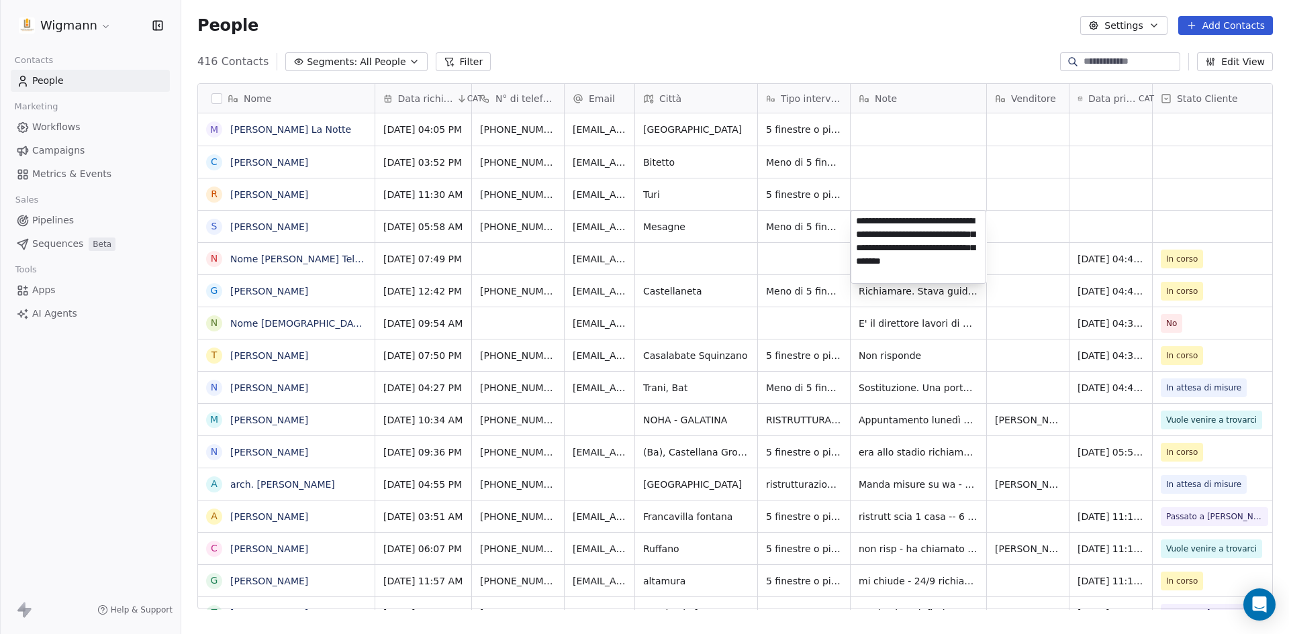
click at [1007, 224] on html "Wigmann Contacts People Marketing Workflows Campaigns Metrics & Events Sales Pi…" at bounding box center [644, 317] width 1289 height 634
click at [1102, 220] on div "grid" at bounding box center [1110, 227] width 83 height 32
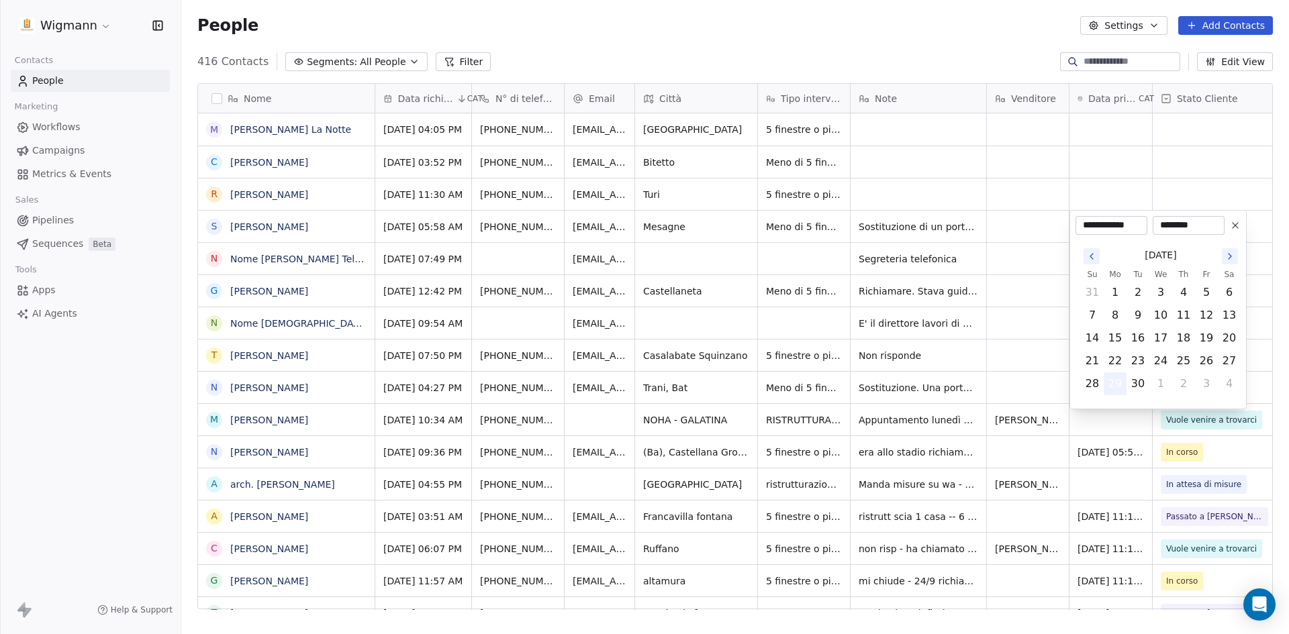
click at [1110, 386] on button "29" at bounding box center [1114, 383] width 21 height 21
click at [1025, 259] on html "Wigmann Contacts People Marketing Workflows Campaigns Metrics & Events Sales Pi…" at bounding box center [644, 317] width 1289 height 634
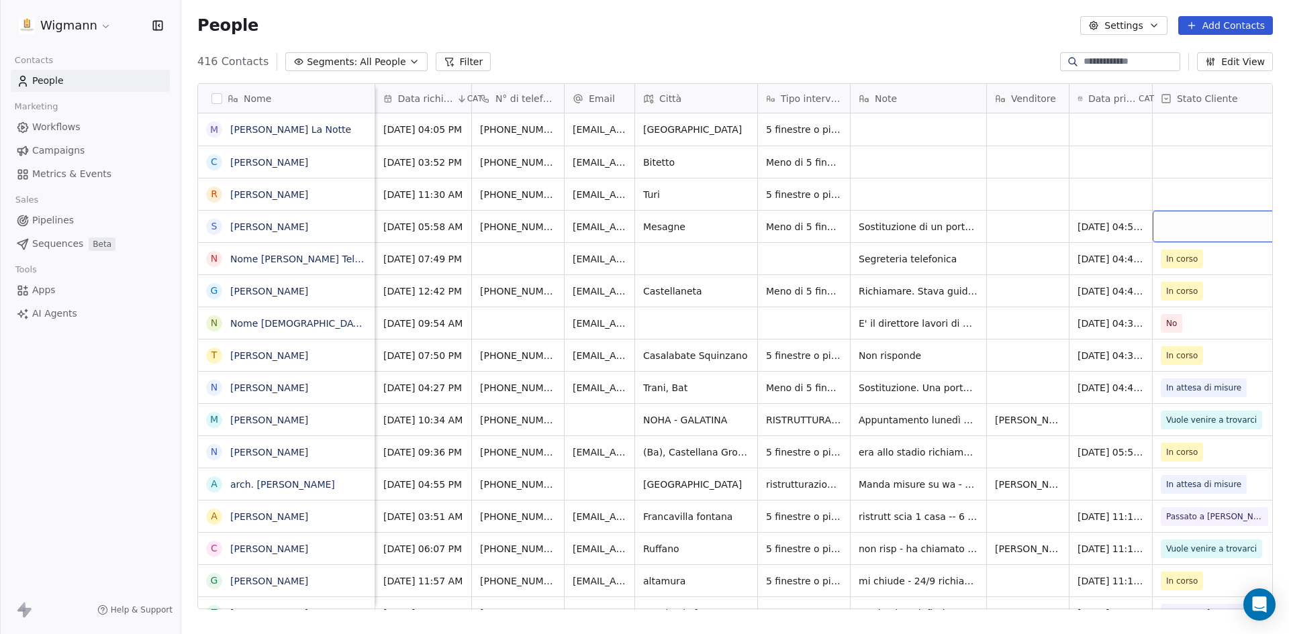
scroll to position [0, 15]
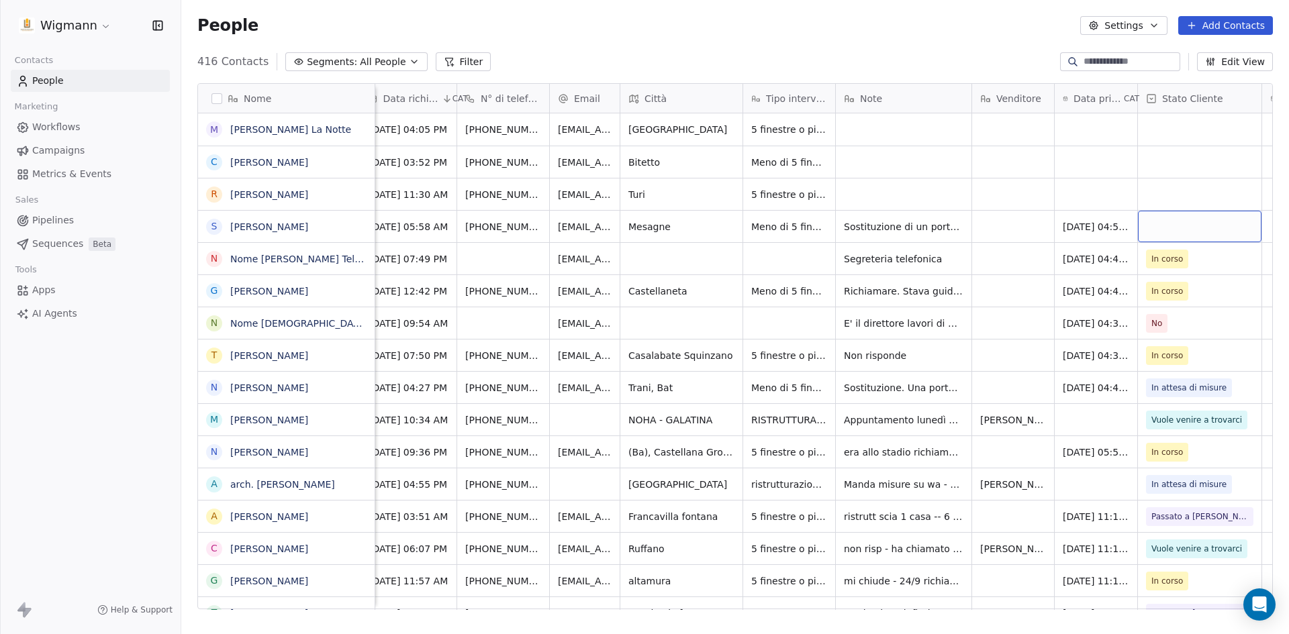
click at [1200, 226] on div "grid" at bounding box center [1200, 227] width 124 height 32
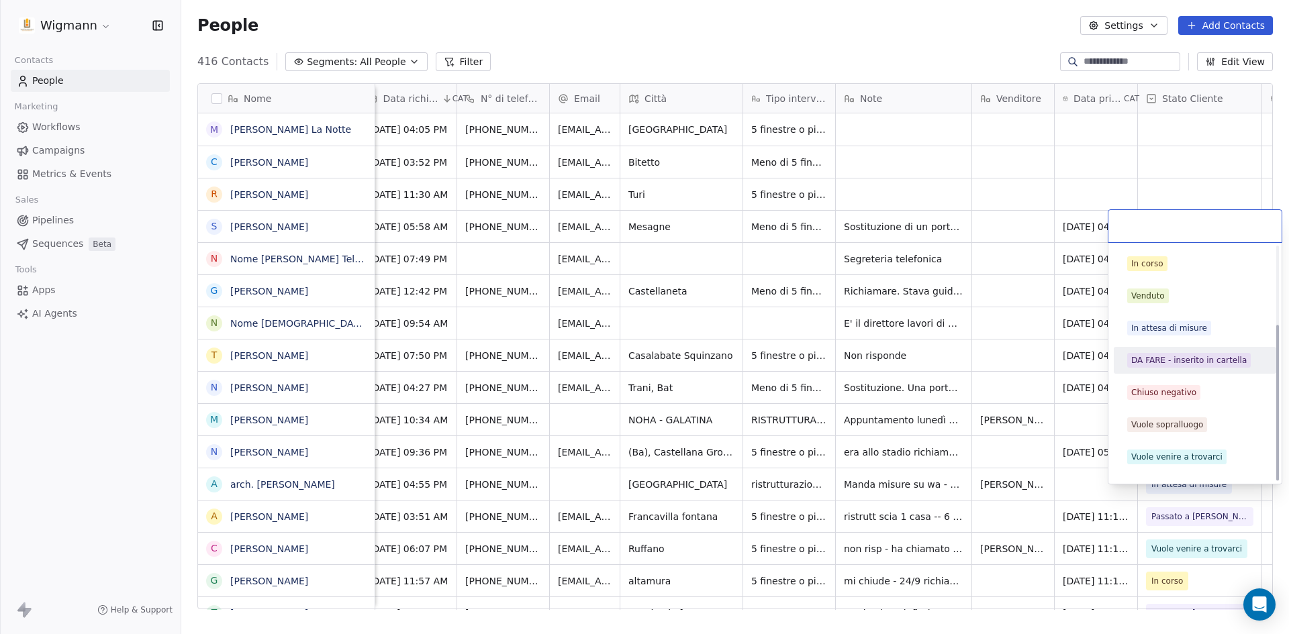
scroll to position [119, 0]
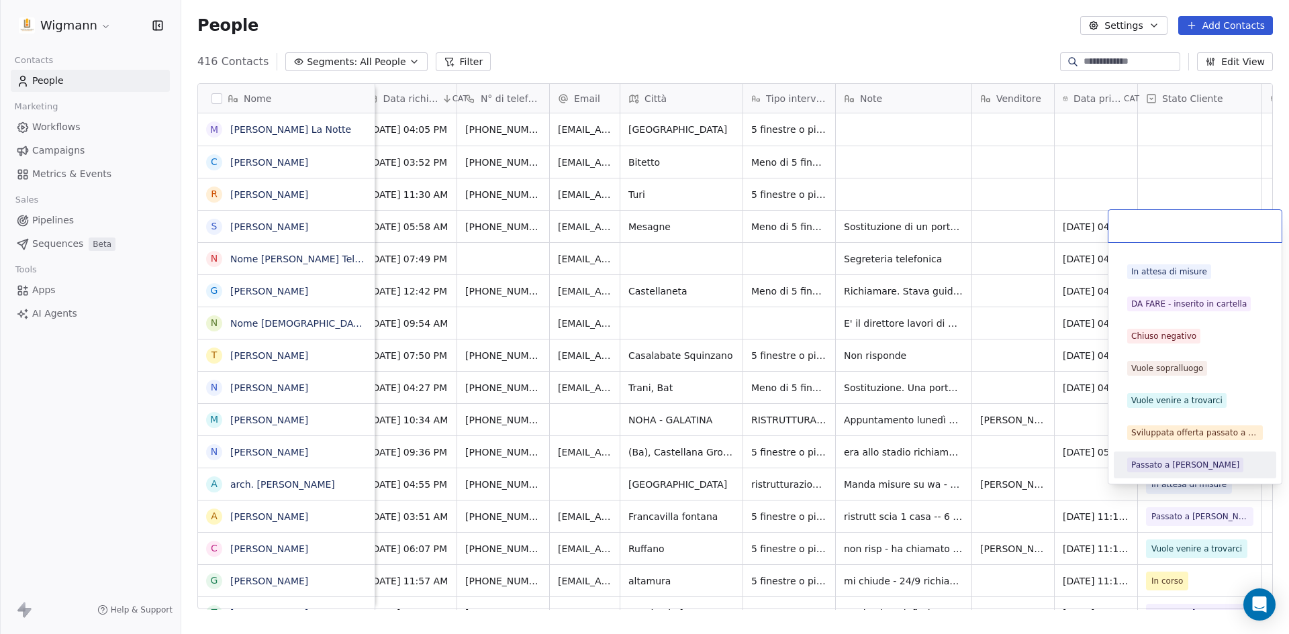
click at [1161, 462] on div "Passato a [PERSON_NAME]" at bounding box center [1185, 465] width 108 height 12
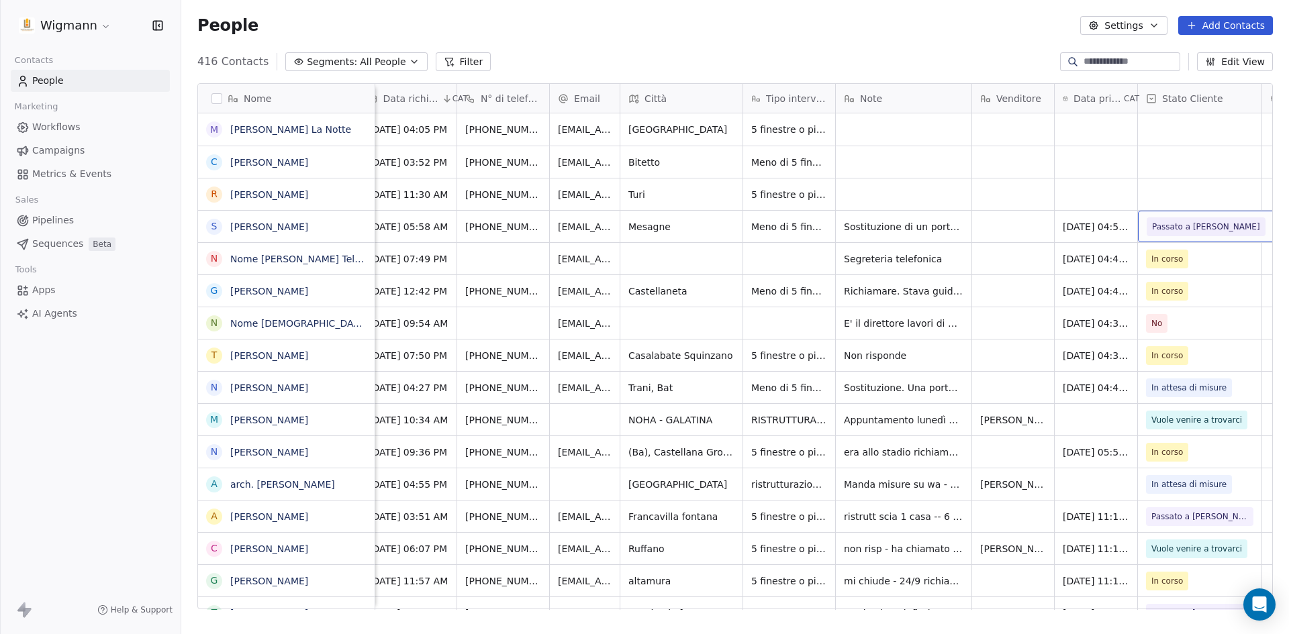
click at [1192, 229] on span "Passato a [PERSON_NAME]" at bounding box center [1206, 226] width 108 height 13
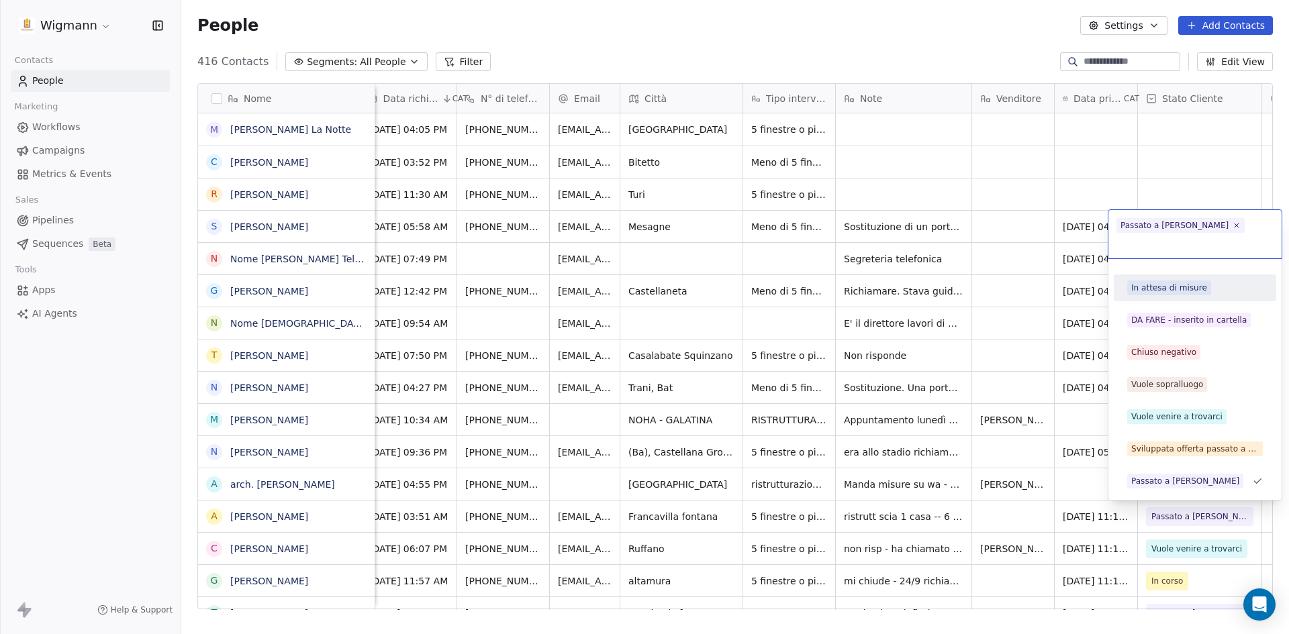
click at [1180, 282] on div "In attesa di misure" at bounding box center [1169, 288] width 76 height 12
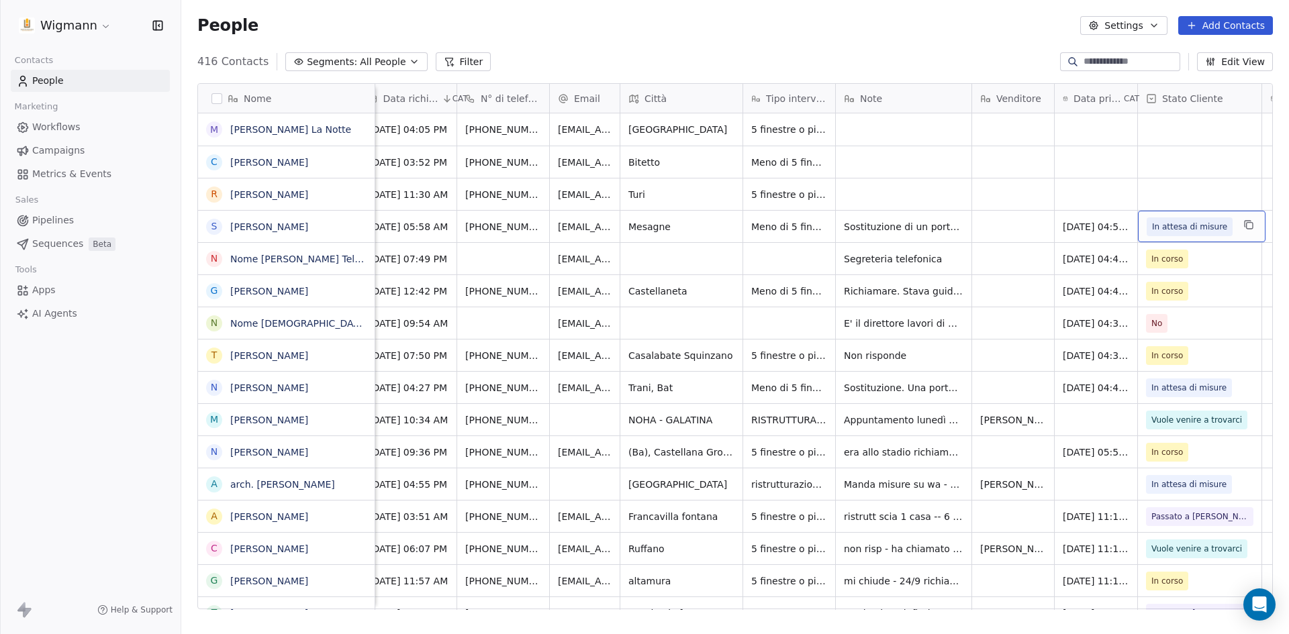
click at [1195, 228] on span "In attesa di misure" at bounding box center [1189, 226] width 75 height 13
click at [1173, 230] on span "In attesa di misure" at bounding box center [1189, 226] width 75 height 13
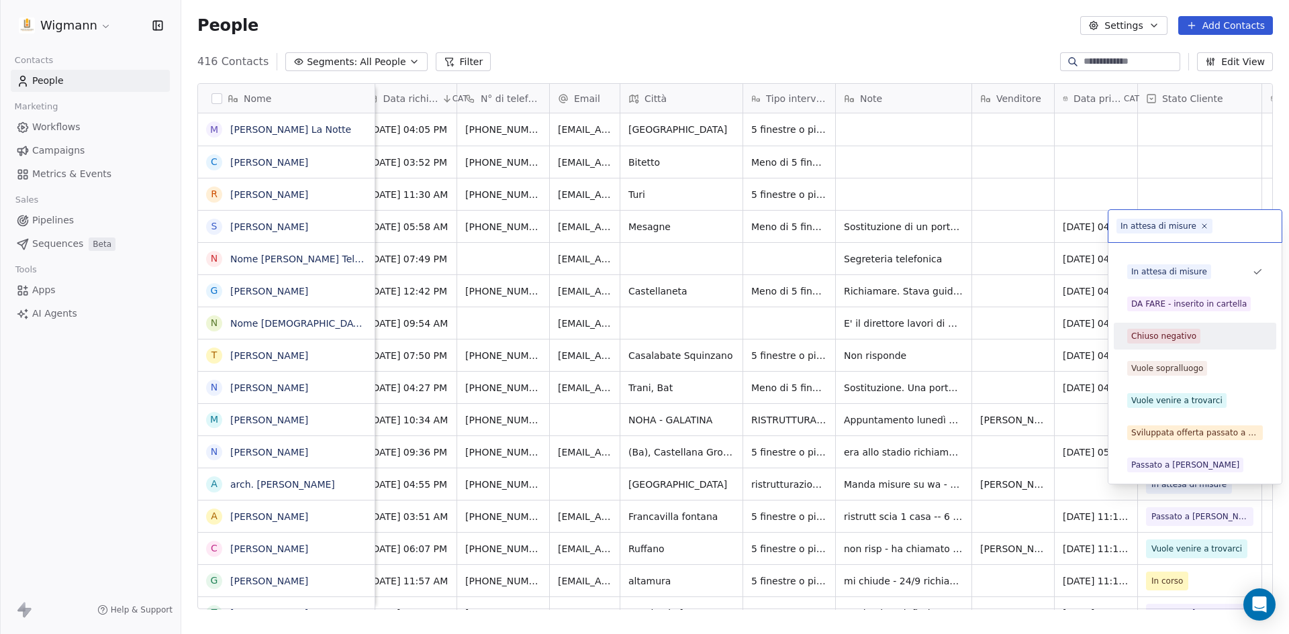
click at [895, 33] on html "Wigmann Contacts People Marketing Workflows Campaigns Metrics & Events Sales Pi…" at bounding box center [644, 317] width 1289 height 634
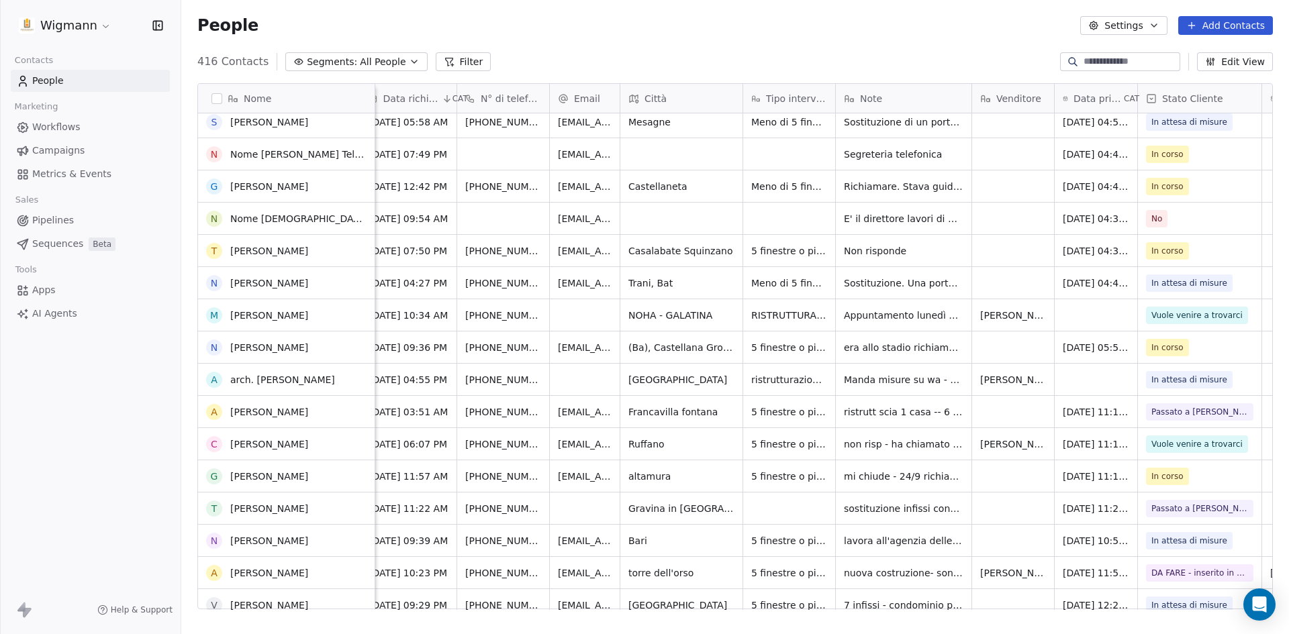
scroll to position [0, 0]
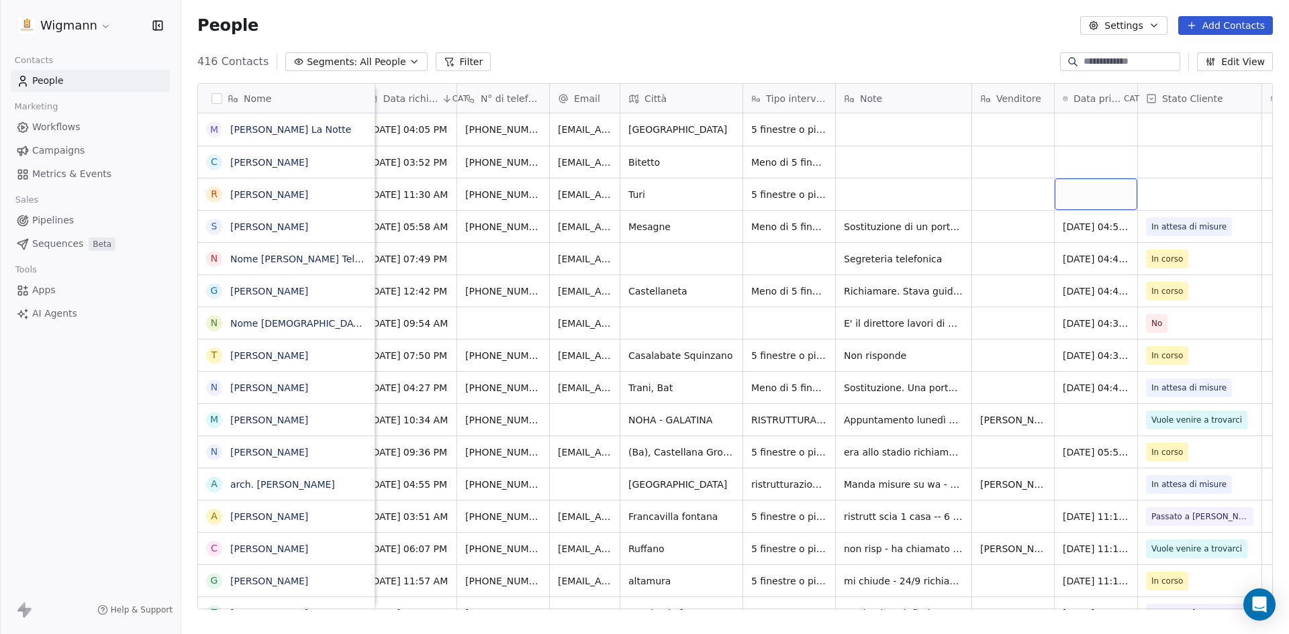
click at [1092, 193] on div "grid" at bounding box center [1096, 195] width 83 height 32
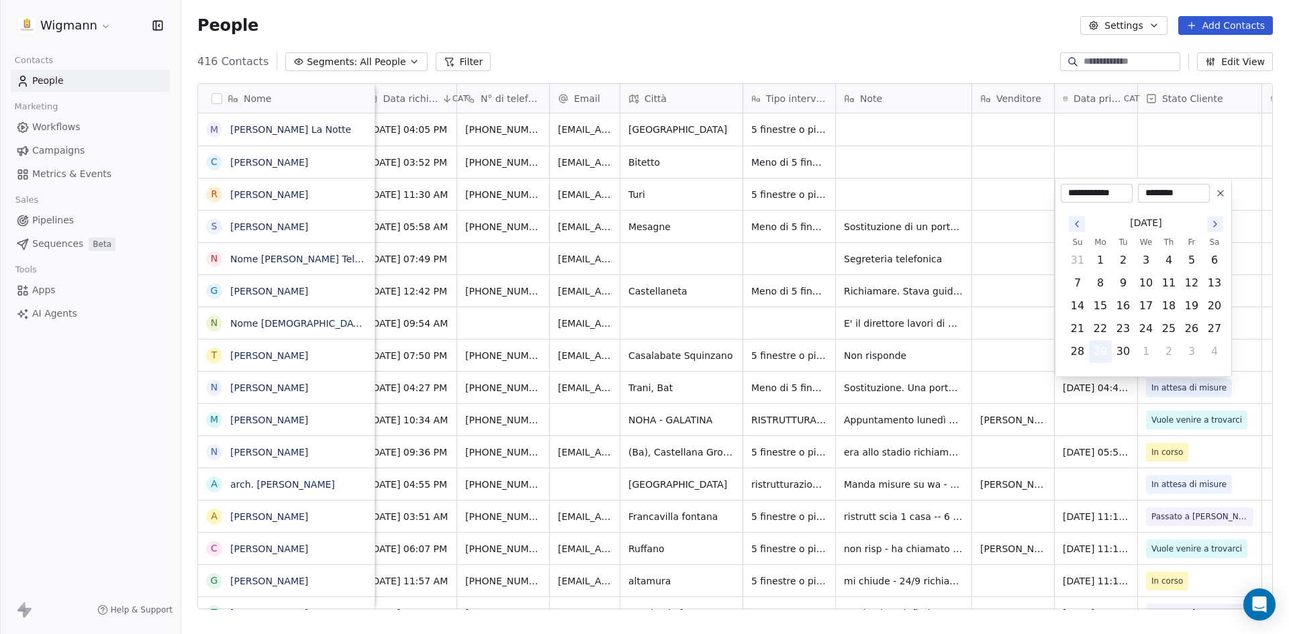
click at [1096, 350] on button "29" at bounding box center [1100, 351] width 21 height 21
click at [1032, 251] on html "Wigmann Contacts People Marketing Workflows Campaigns Metrics & Events Sales Pi…" at bounding box center [644, 317] width 1289 height 634
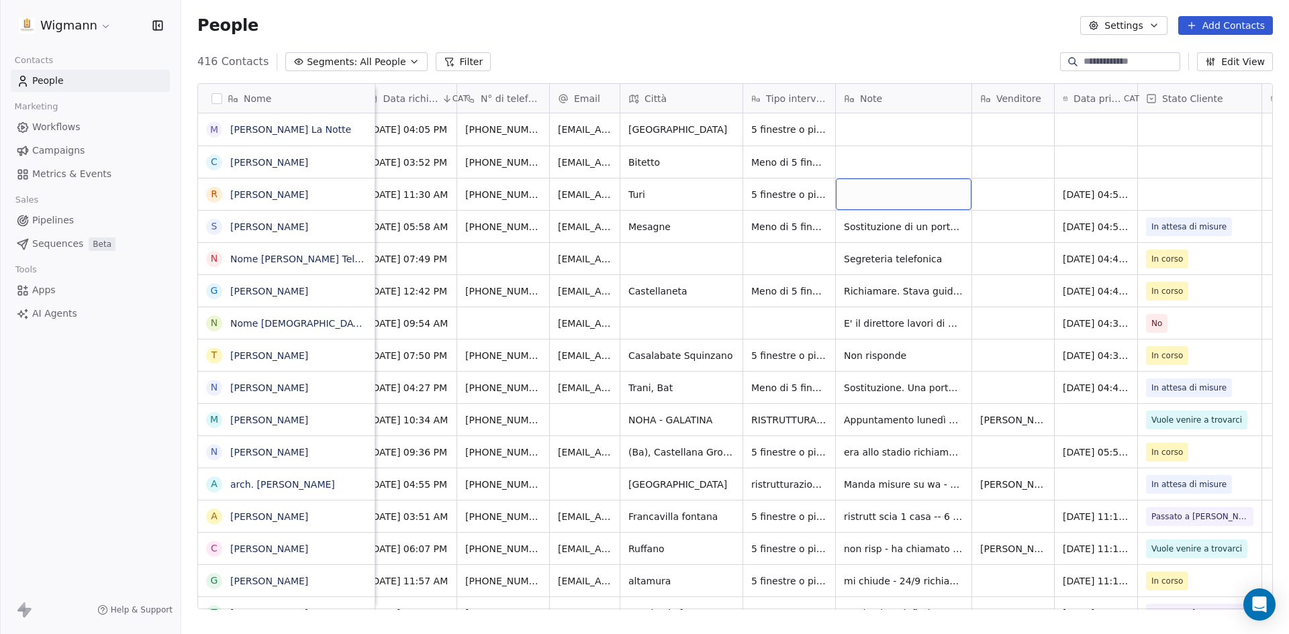
click at [892, 183] on div "grid" at bounding box center [904, 195] width 136 height 32
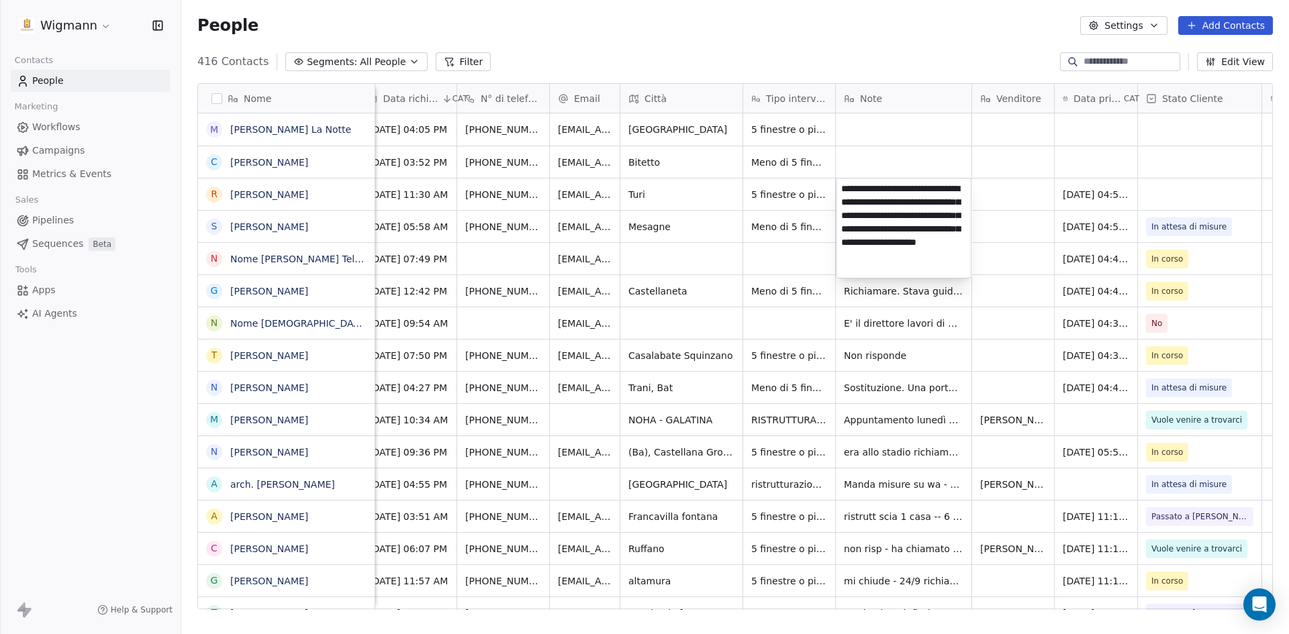
type textarea "**********"
click at [1032, 252] on html "Wigmann Contacts People Marketing Workflows Campaigns Metrics & Events Sales Pi…" at bounding box center [644, 317] width 1289 height 634
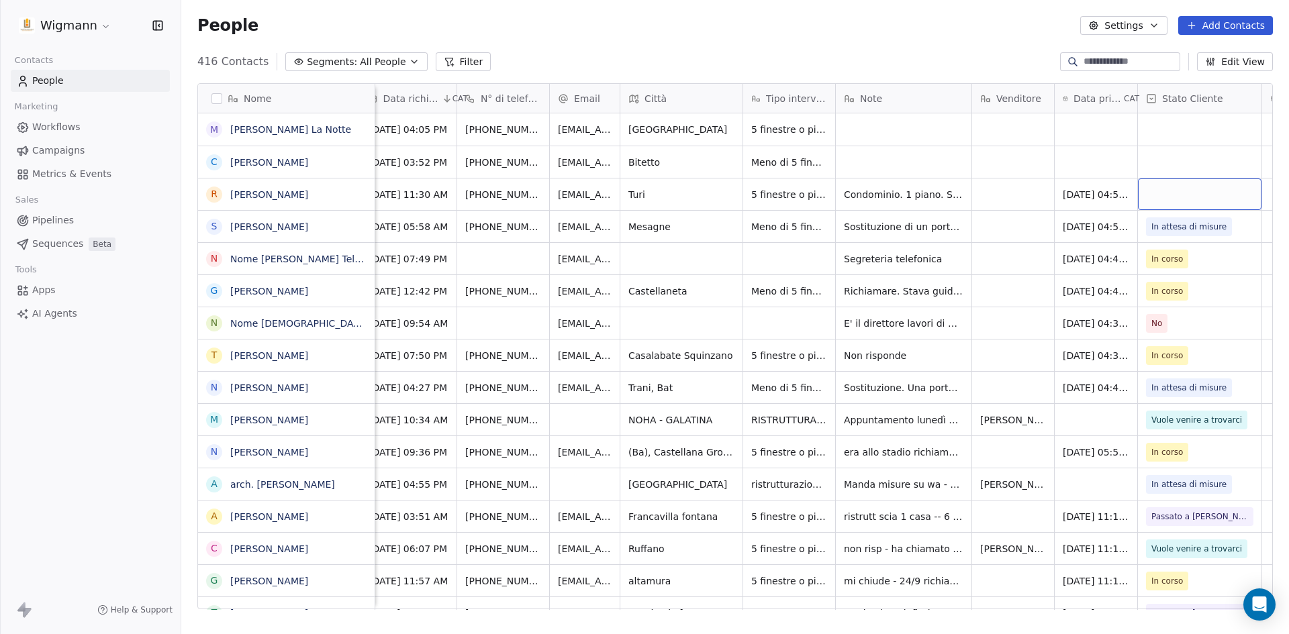
click at [1189, 193] on div "grid" at bounding box center [1200, 195] width 124 height 32
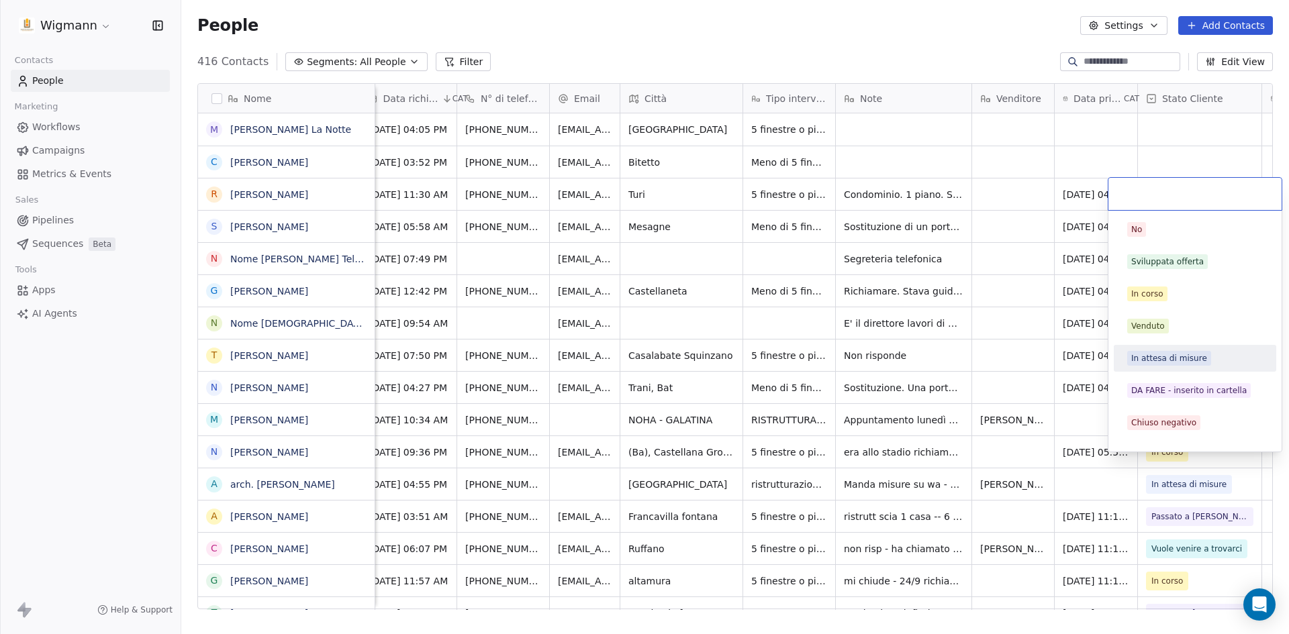
click at [1183, 365] on span "In attesa di misure" at bounding box center [1169, 358] width 84 height 15
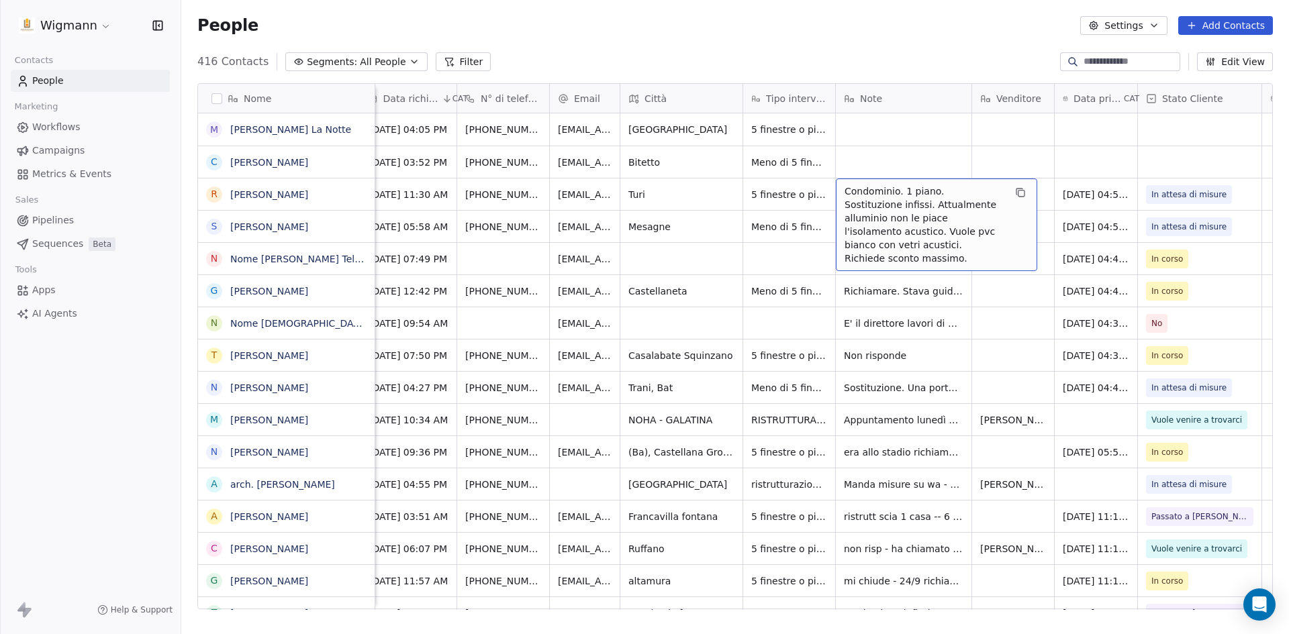
click at [884, 201] on span "Condominio. 1 piano. Sostituzione infissi. Attualmente alluminio non le piace l…" at bounding box center [925, 225] width 160 height 81
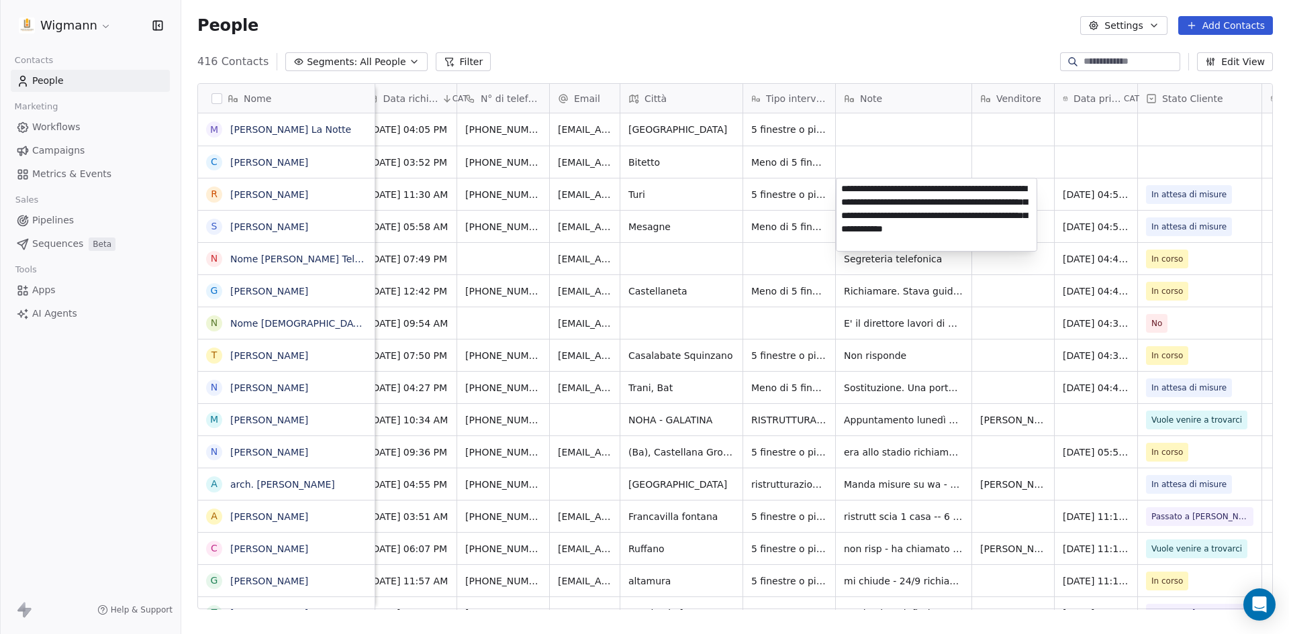
type textarea "**********"
click at [1008, 311] on html "Wigmann Contacts People Marketing Workflows Campaigns Metrics & Events Sales Pi…" at bounding box center [644, 317] width 1289 height 634
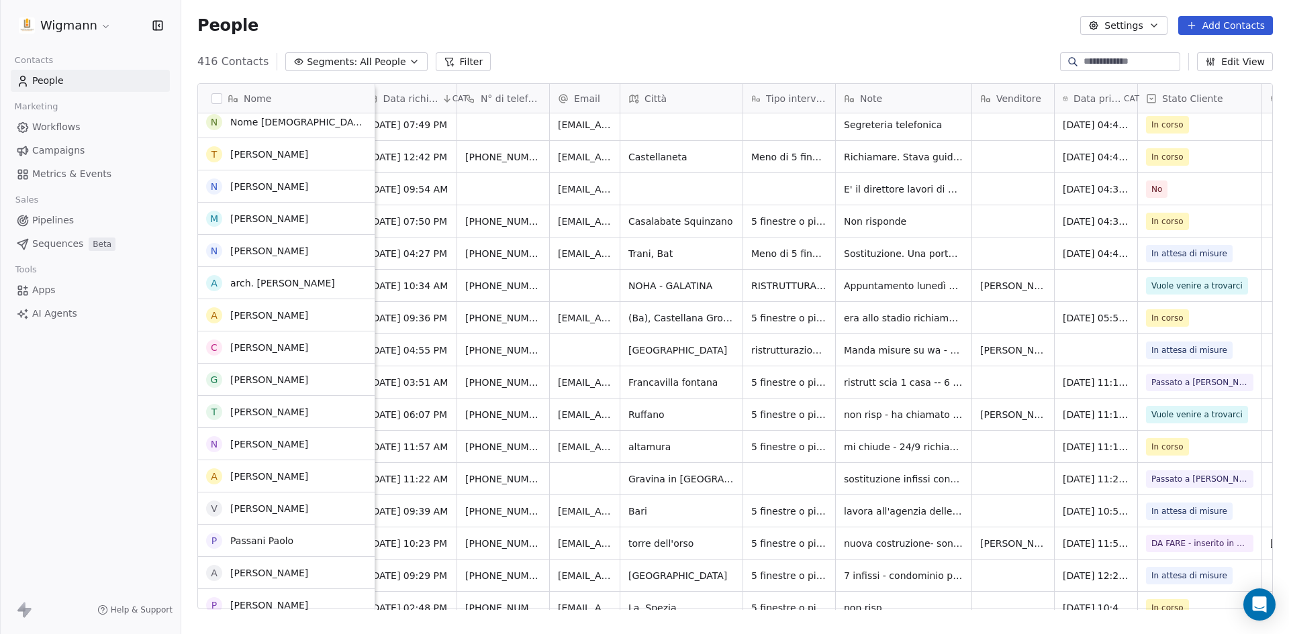
scroll to position [134, 0]
